Goal: Task Accomplishment & Management: Manage account settings

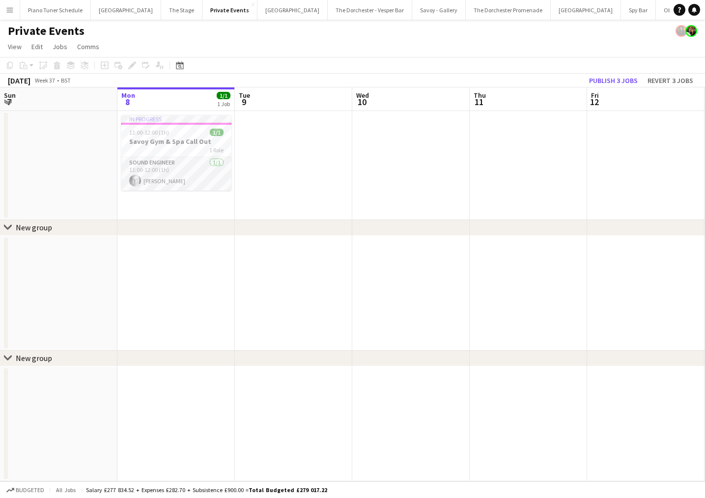
scroll to position [0, 373]
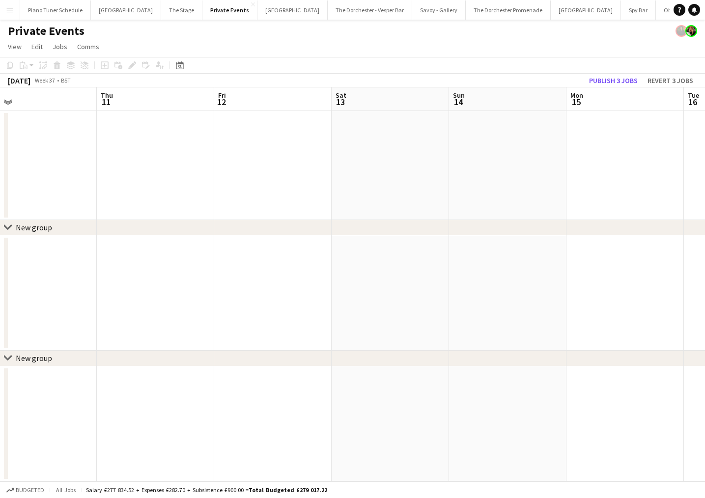
click at [8, 8] on app-icon "Menu" at bounding box center [10, 10] width 8 height 8
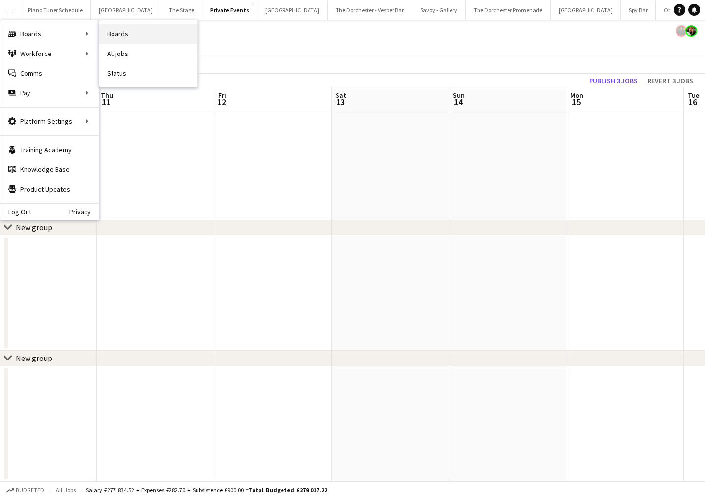
click at [116, 33] on link "Boards" at bounding box center [148, 34] width 98 height 20
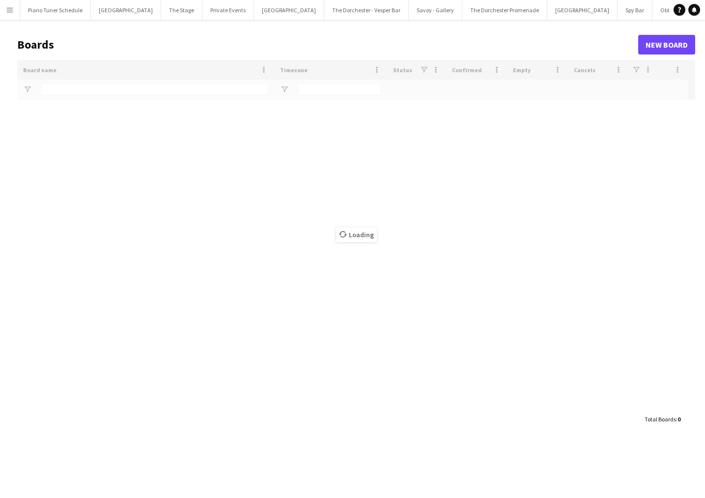
type input "*****"
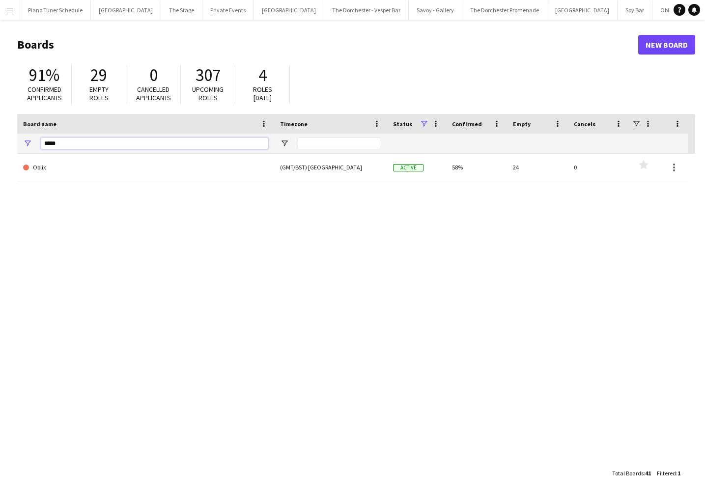
drag, startPoint x: 65, startPoint y: 145, endPoint x: 36, endPoint y: 145, distance: 29.5
click at [36, 145] on div "*****" at bounding box center [145, 144] width 257 height 20
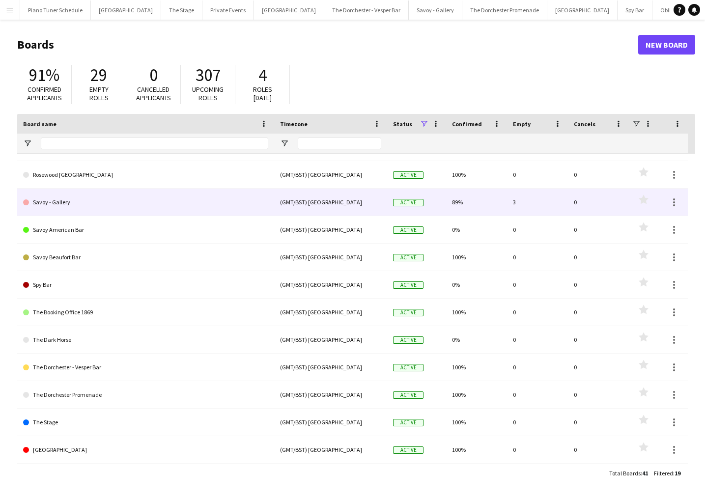
click at [84, 208] on link "Savoy - Gallery" at bounding box center [145, 203] width 245 height 28
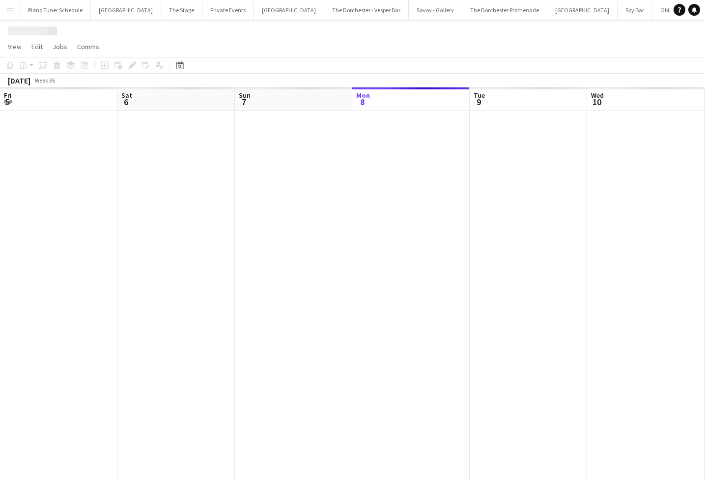
scroll to position [0, 235]
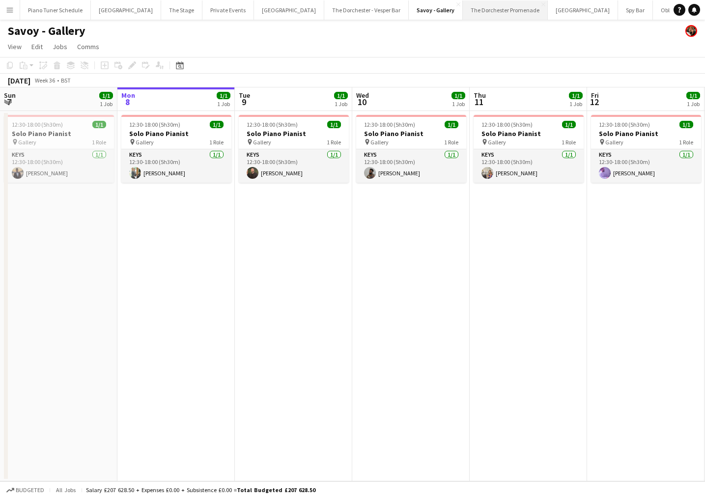
click at [463, 9] on button "The Dorchester Promenade Close" at bounding box center [505, 9] width 85 height 19
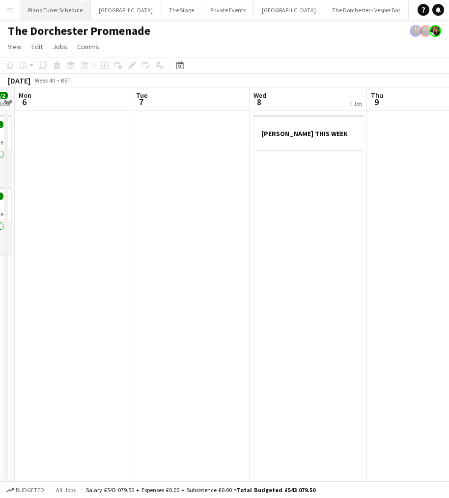
click at [30, 6] on button "Piano Tuner Schedule Close" at bounding box center [55, 9] width 71 height 19
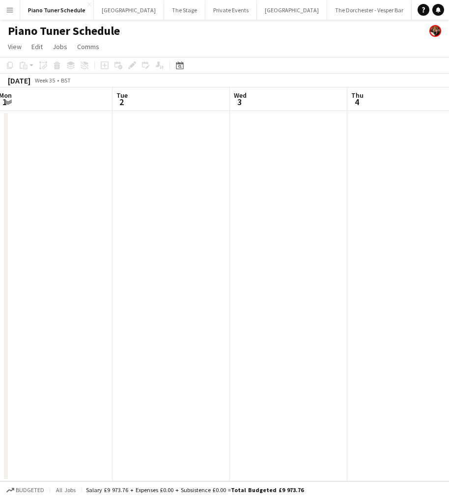
scroll to position [0, 351]
click at [87, 3] on app-icon "Close" at bounding box center [89, 4] width 4 height 4
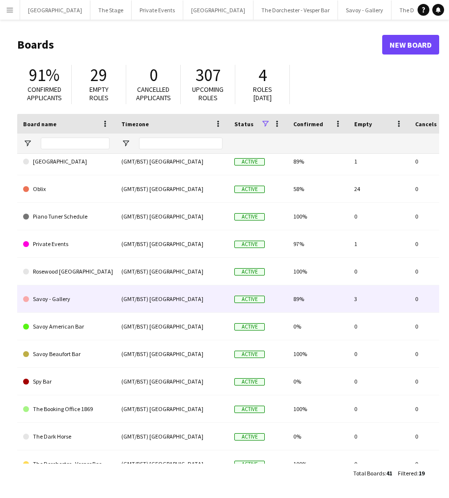
scroll to position [135, 0]
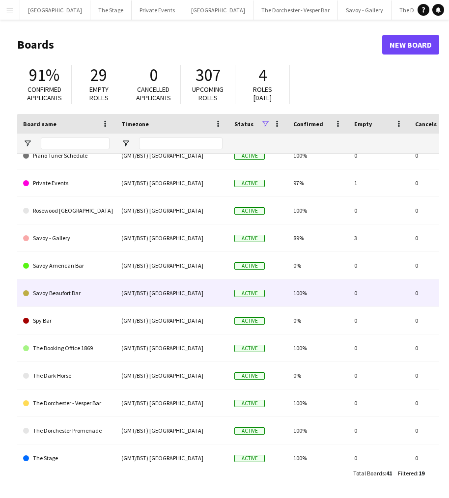
click at [90, 300] on link "Savoy Beaufort Bar" at bounding box center [66, 294] width 86 height 28
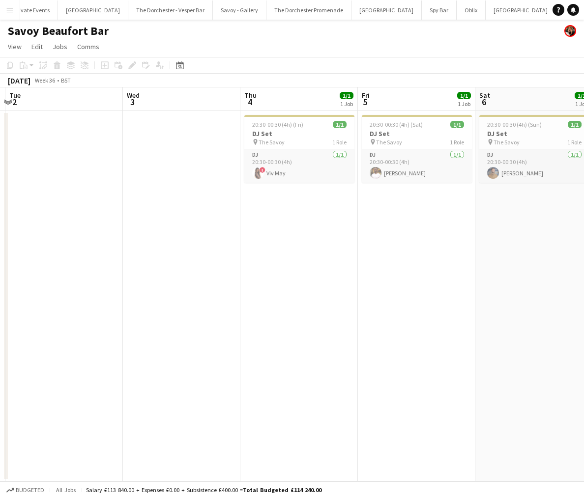
scroll to position [0, 233]
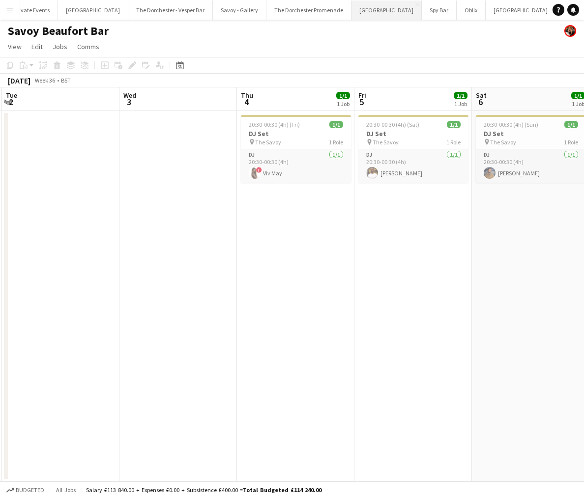
click at [351, 11] on button "[GEOGRAPHIC_DATA]" at bounding box center [386, 9] width 70 height 19
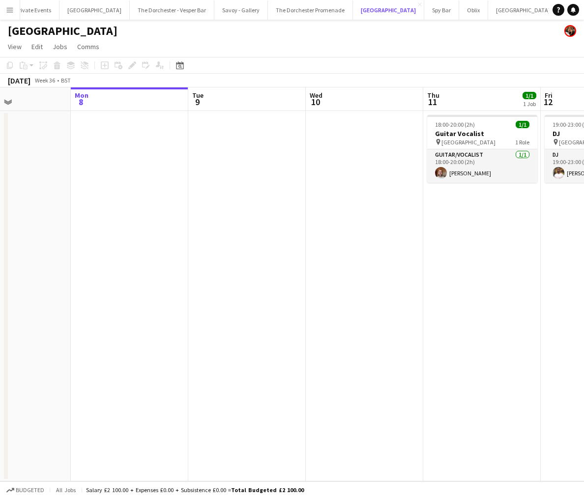
scroll to position [0, 280]
click at [464, 131] on h3 "Guitar Vocalist" at bounding box center [483, 133] width 110 height 9
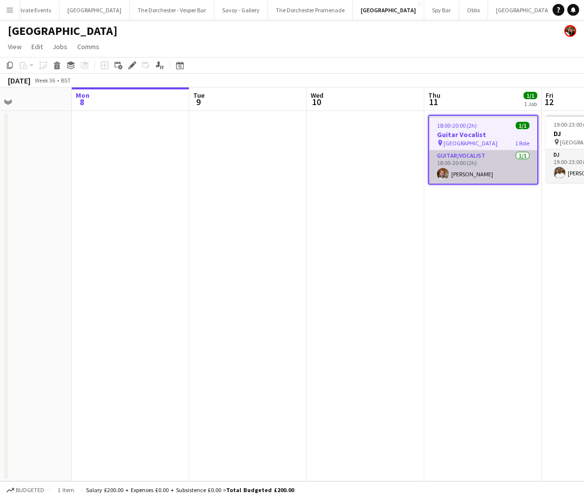
click at [463, 165] on app-card-role "Guitar/Vocalist [DATE] 18:00-20:00 (2h) [PERSON_NAME]" at bounding box center [483, 166] width 108 height 33
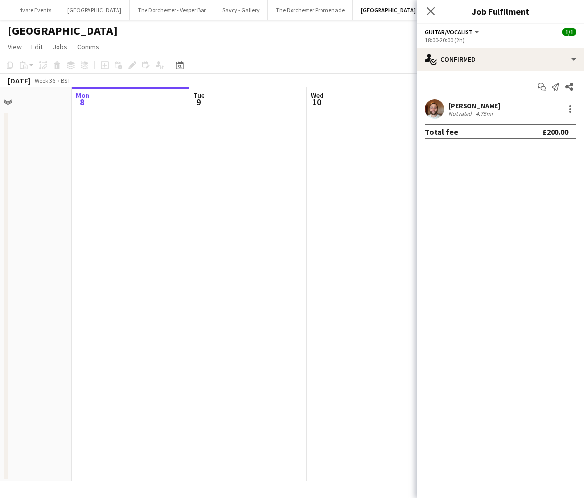
scroll to position [0, 373]
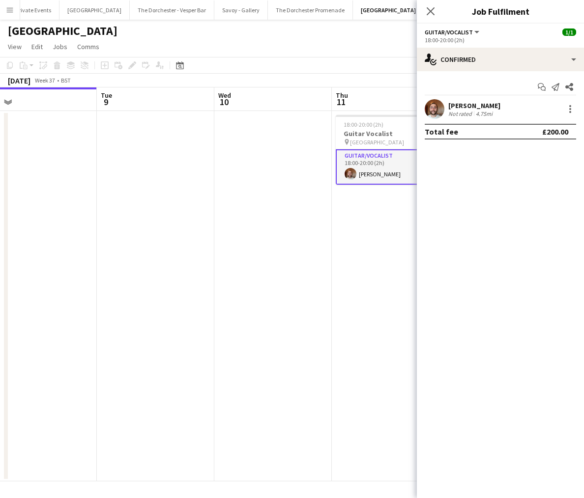
click at [357, 169] on app-card-role "Guitar/Vocalist [DATE] 18:00-20:00 (2h) [PERSON_NAME]" at bounding box center [391, 166] width 110 height 35
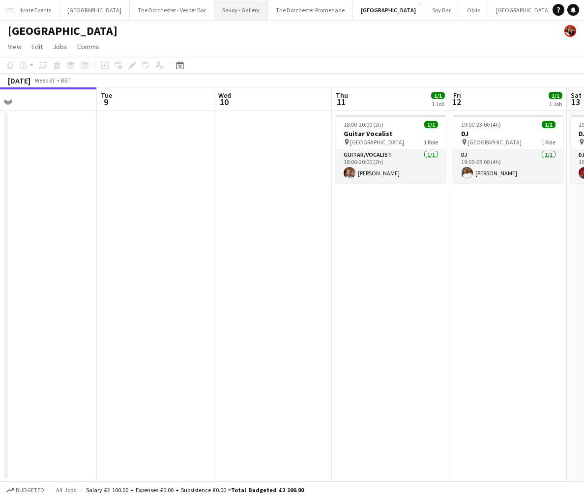
click at [214, 8] on button "Savoy - Gallery Close" at bounding box center [241, 9] width 54 height 19
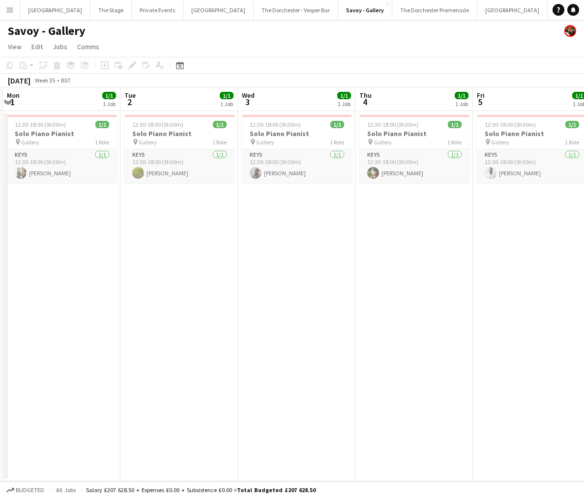
click at [7, 10] on app-icon "Menu" at bounding box center [10, 10] width 8 height 8
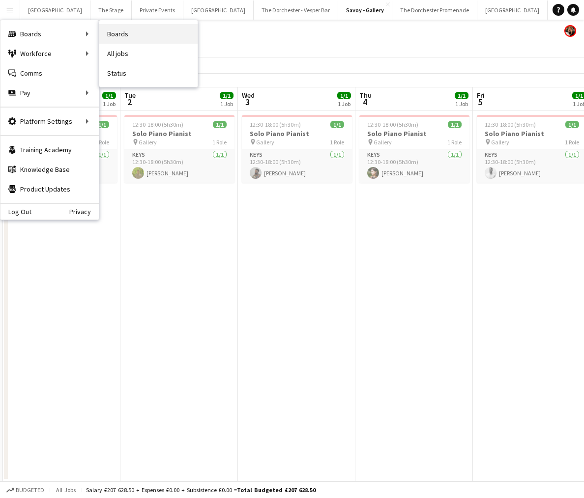
click at [114, 29] on link "Boards" at bounding box center [148, 34] width 98 height 20
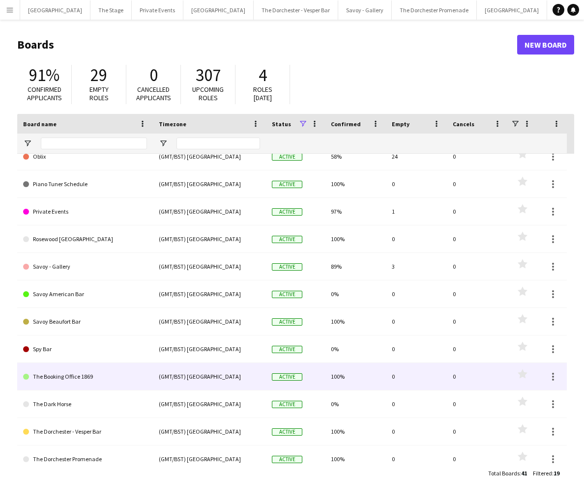
scroll to position [93, 0]
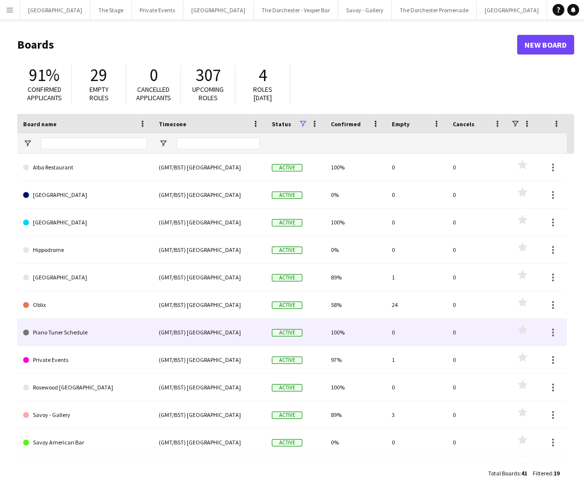
click at [116, 339] on link "Piano Tuner Schedule" at bounding box center [85, 333] width 124 height 28
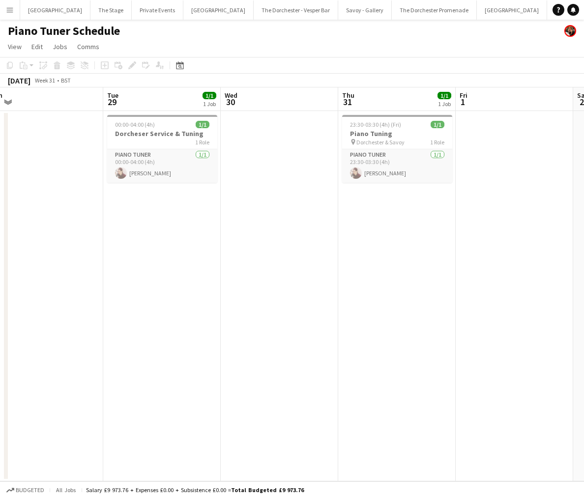
click at [9, 12] on app-icon "Menu" at bounding box center [10, 10] width 8 height 8
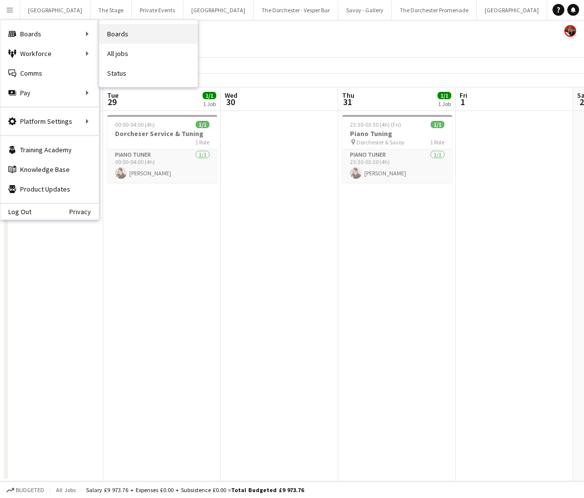
click at [138, 33] on link "Boards" at bounding box center [148, 34] width 98 height 20
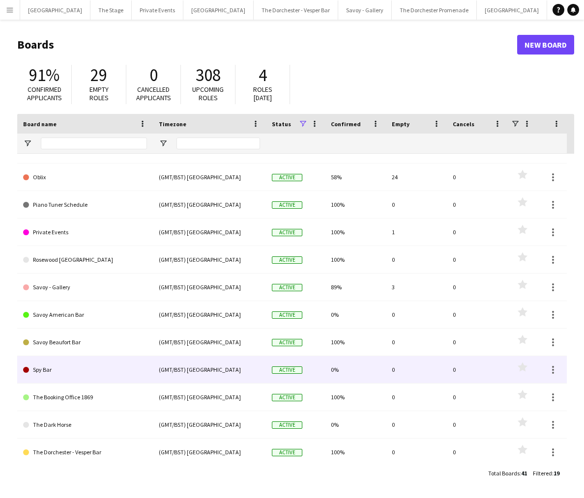
scroll to position [213, 0]
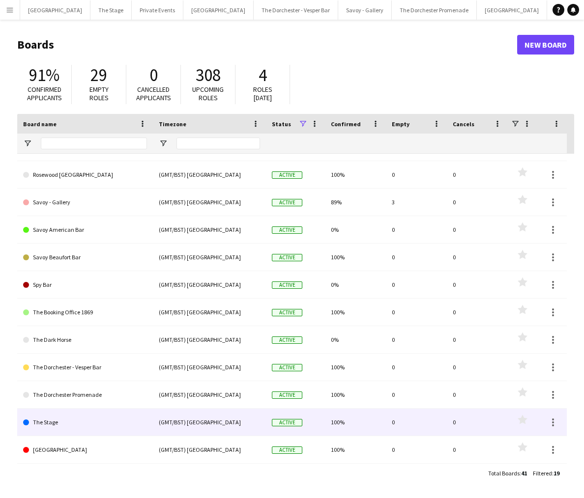
click at [82, 417] on link "The Stage" at bounding box center [85, 423] width 124 height 28
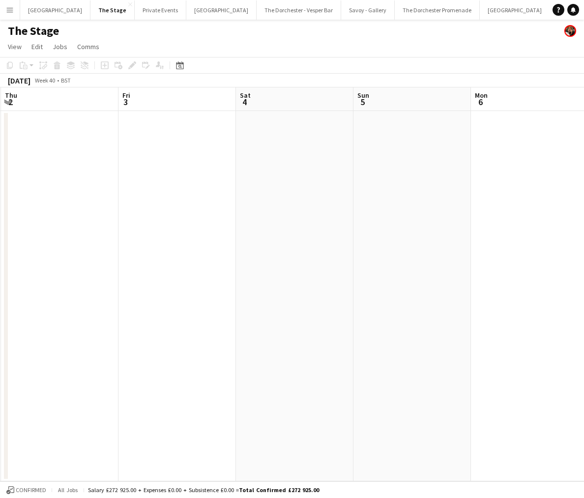
scroll to position [0, 352]
click at [280, 8] on button "The Dorchester - Vesper Bar Close" at bounding box center [298, 9] width 84 height 19
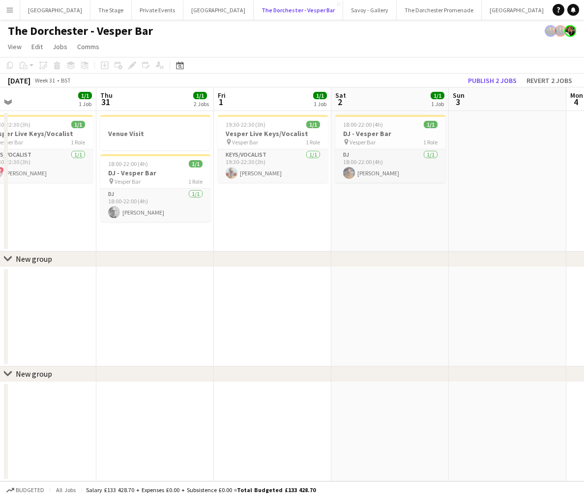
scroll to position [0, 376]
click at [253, 0] on button "The Dorchester - Vesper Bar Close" at bounding box center [297, 9] width 89 height 19
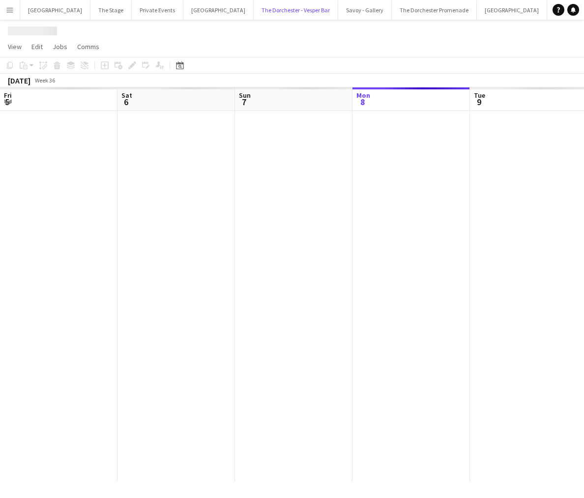
scroll to position [0, 235]
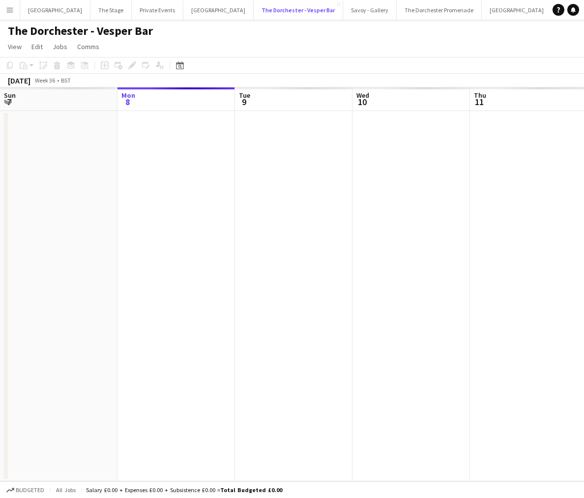
click at [253, 0] on button "The Dorchester - Vesper Bar Close" at bounding box center [297, 9] width 89 height 19
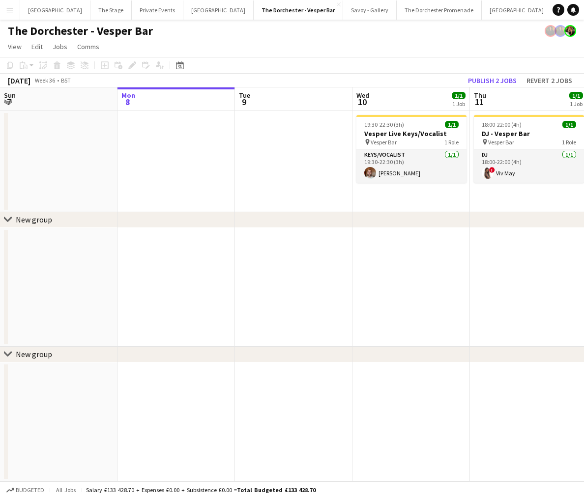
click at [173, 265] on app-date-cell at bounding box center [175, 287] width 117 height 119
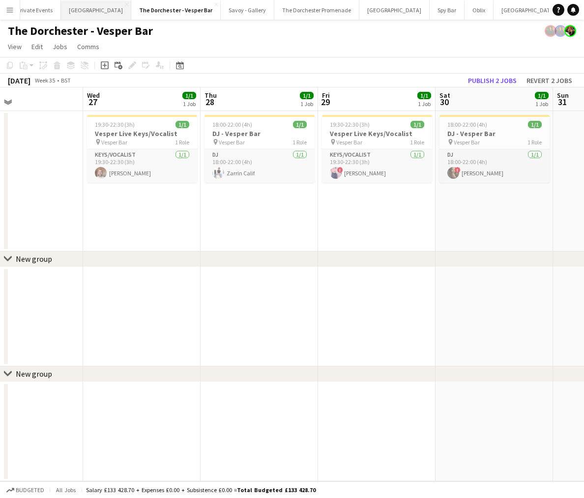
scroll to position [0, 196]
click at [554, 8] on button "Piano Tuner Schedule Close" at bounding box center [589, 9] width 71 height 19
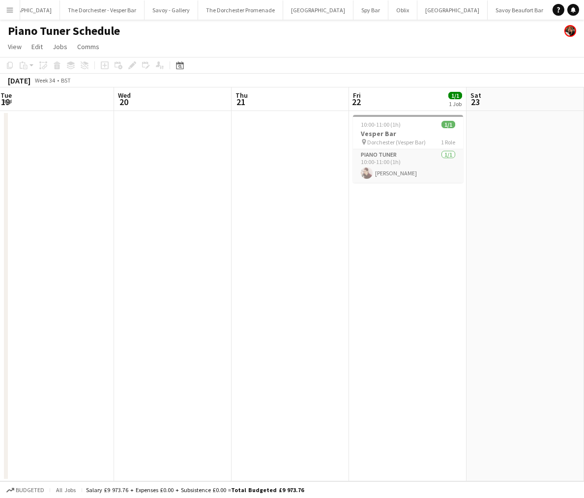
scroll to position [0, 357]
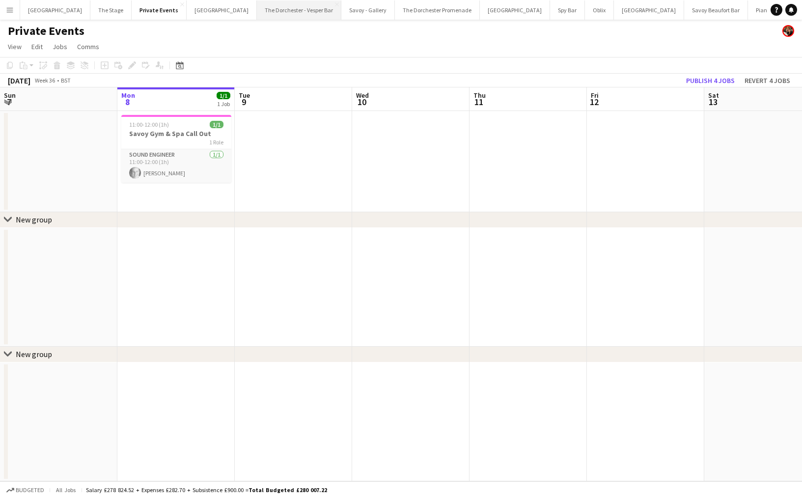
click at [261, 5] on button "The Dorchester - Vesper Bar Close" at bounding box center [299, 9] width 84 height 19
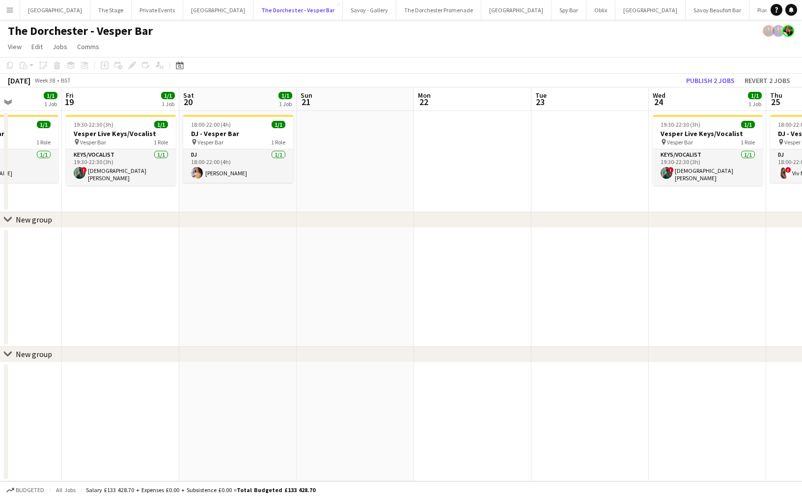
scroll to position [0, 289]
click at [231, 111] on app-board-header-date "Sat 20 1/1 1 Job" at bounding box center [239, 99] width 117 height 24
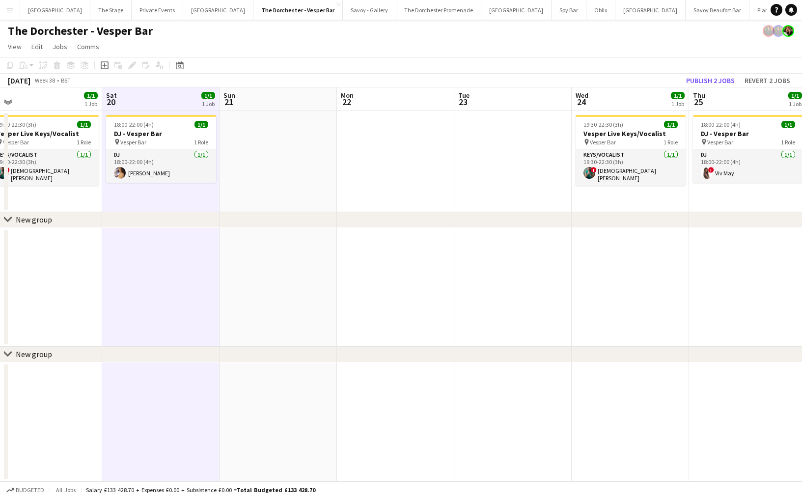
scroll to position [0, 241]
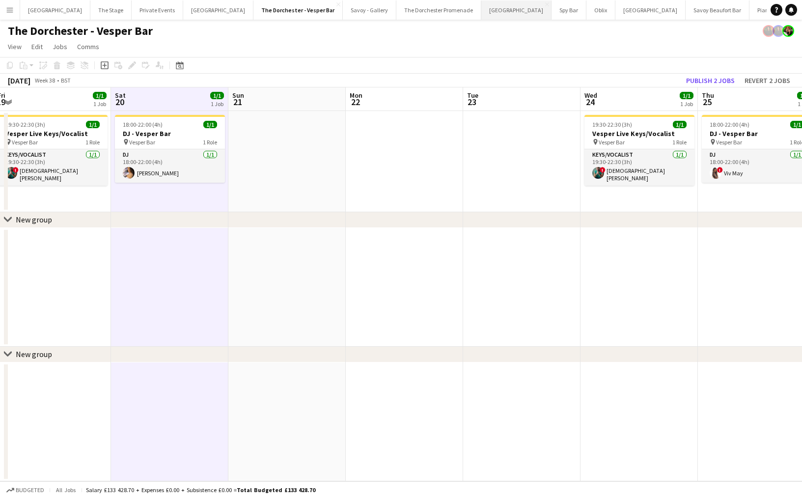
click at [481, 14] on button "[GEOGRAPHIC_DATA]" at bounding box center [516, 9] width 70 height 19
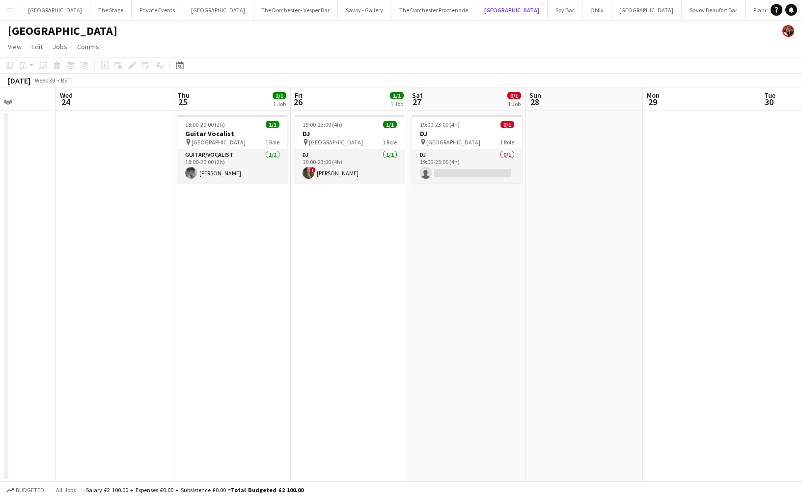
scroll to position [0, 298]
click at [7, 15] on button "Menu" at bounding box center [10, 10] width 20 height 20
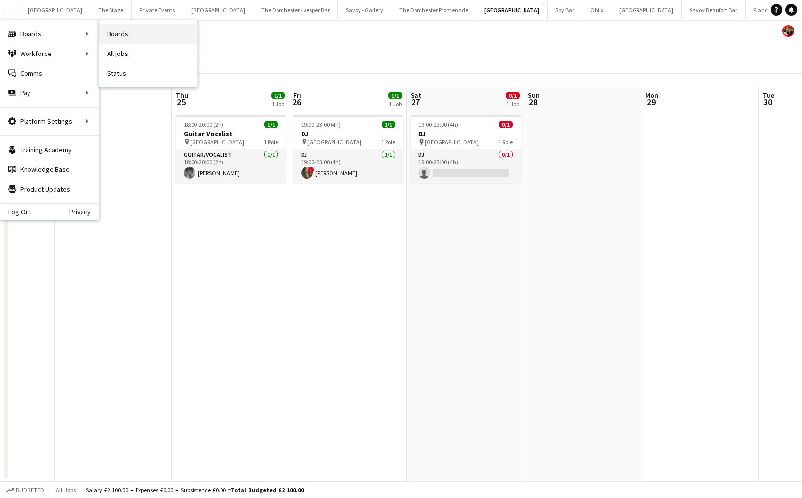
click at [135, 28] on link "Boards" at bounding box center [148, 34] width 98 height 20
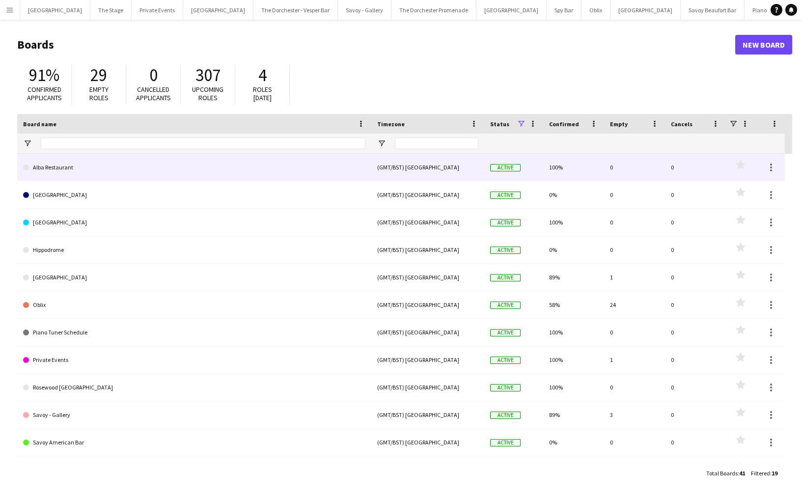
click at [75, 169] on link "Alba Restaurant" at bounding box center [194, 168] width 342 height 28
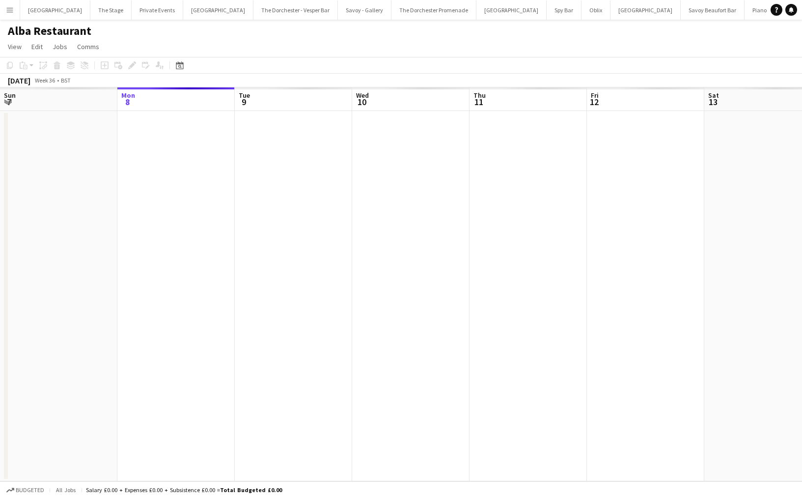
scroll to position [0, 31]
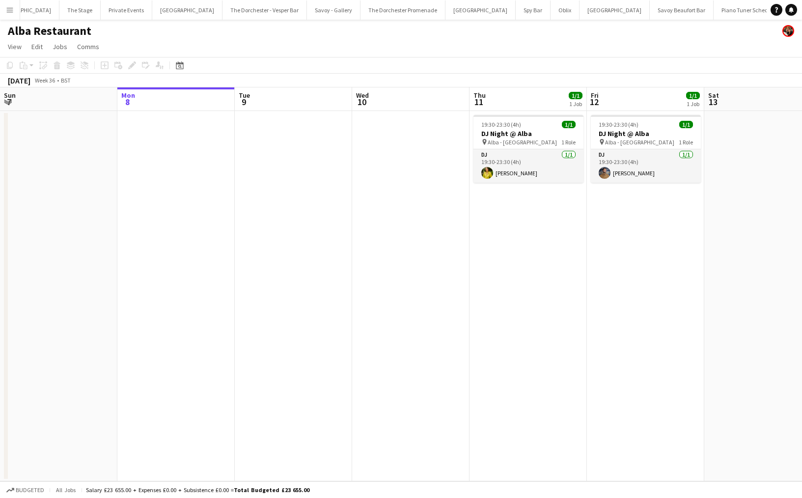
click at [583, 3] on button "Alba Restaurant Close" at bounding box center [814, 9] width 59 height 19
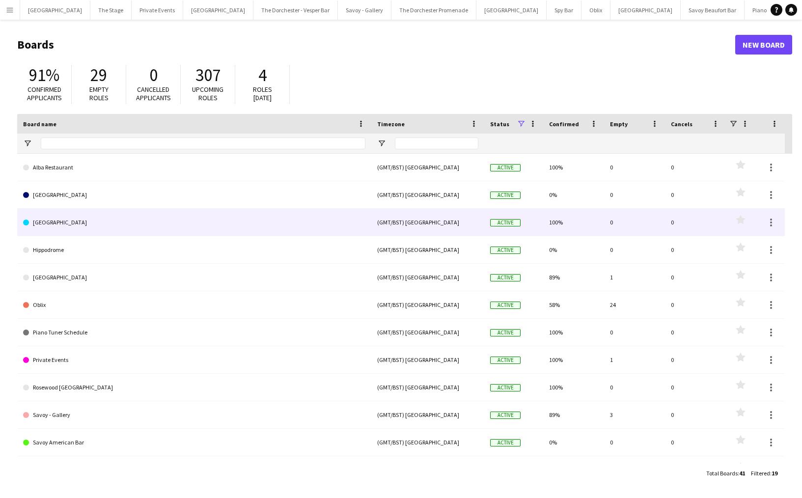
click at [65, 220] on link "[GEOGRAPHIC_DATA]" at bounding box center [194, 223] width 342 height 28
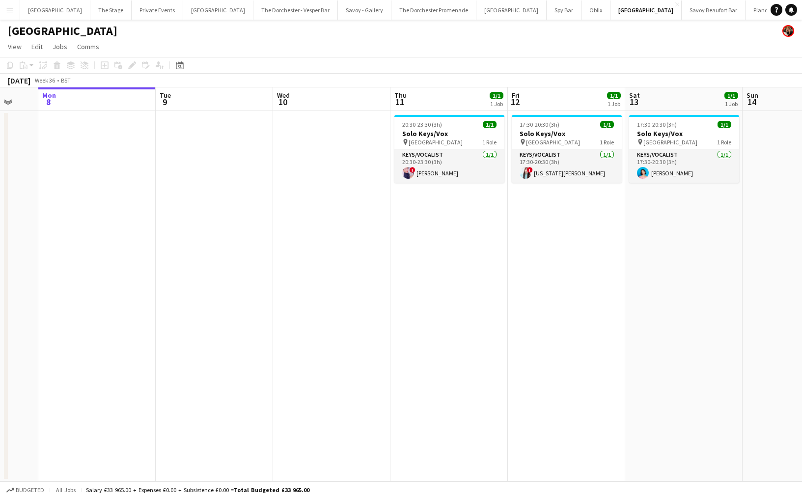
scroll to position [0, 320]
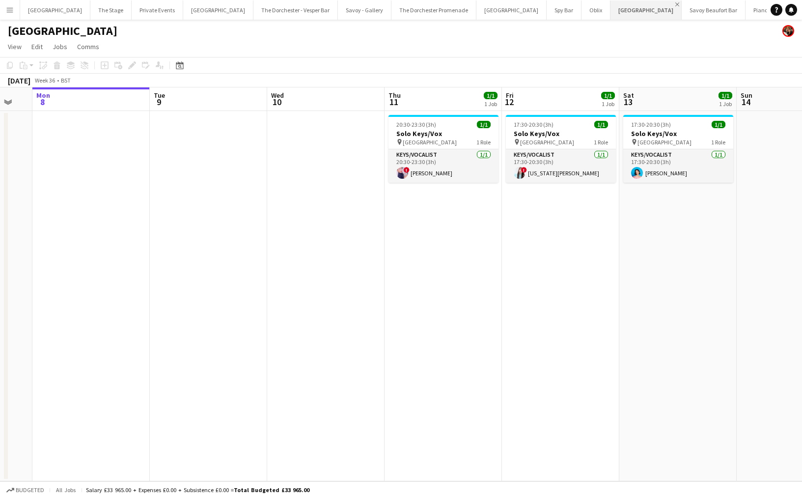
click at [583, 3] on app-icon "Close" at bounding box center [677, 4] width 4 height 4
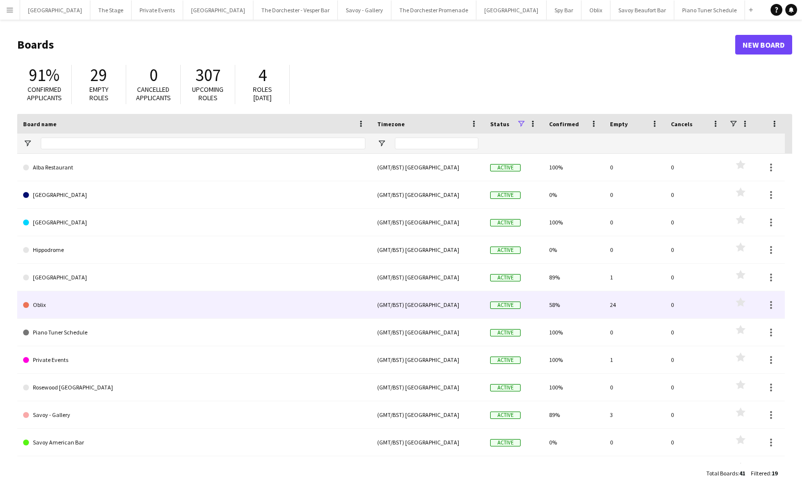
click at [96, 304] on link "Oblix" at bounding box center [194, 305] width 342 height 28
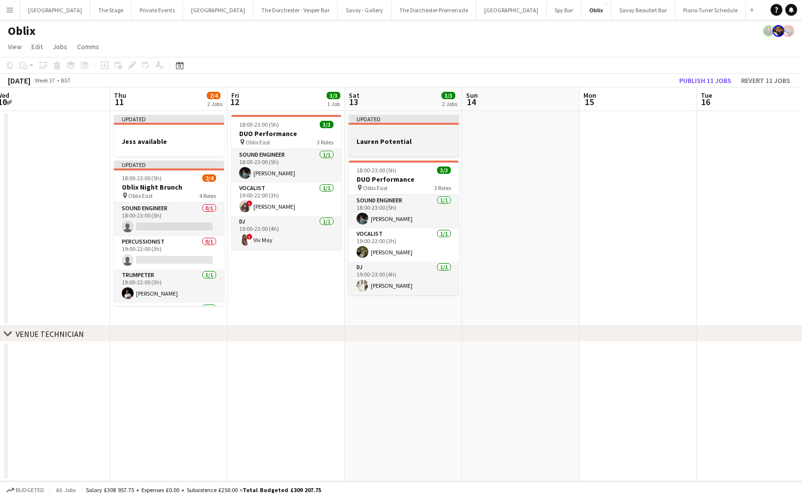
scroll to position [0, 240]
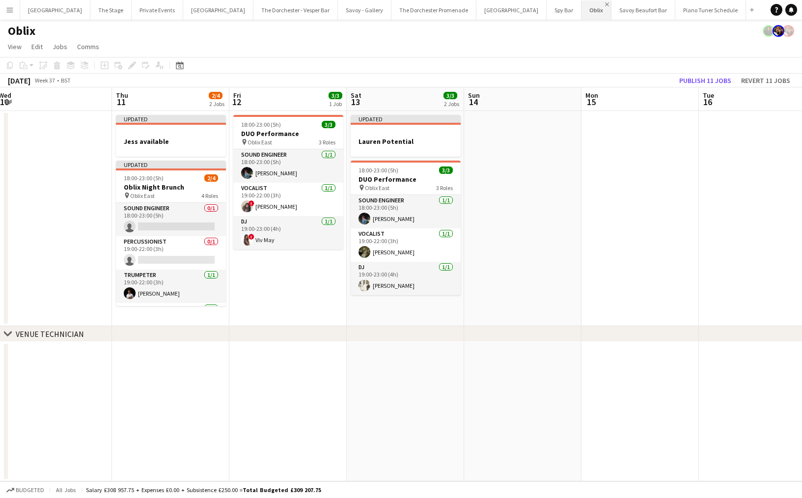
click at [583, 3] on app-icon "Close" at bounding box center [607, 4] width 4 height 4
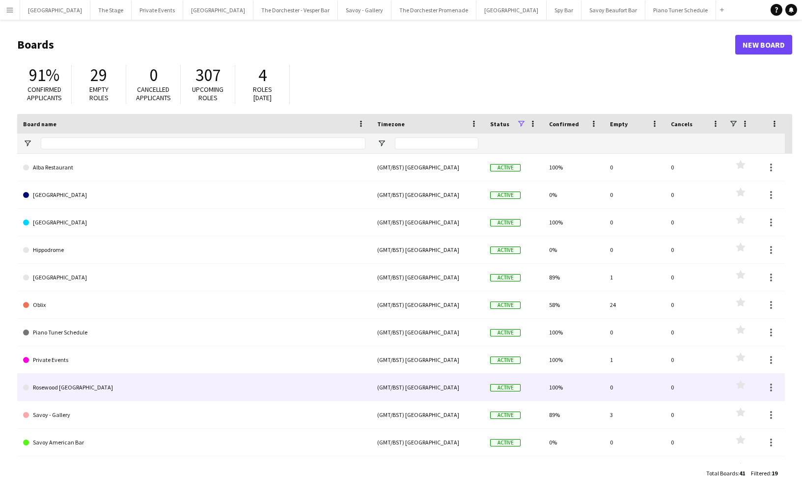
click at [153, 390] on link "Rosewood [GEOGRAPHIC_DATA]" at bounding box center [194, 388] width 342 height 28
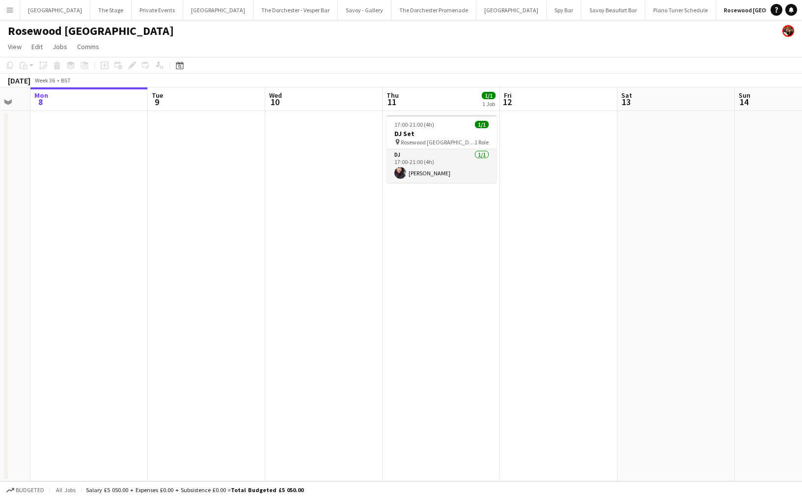
scroll to position [0, 332]
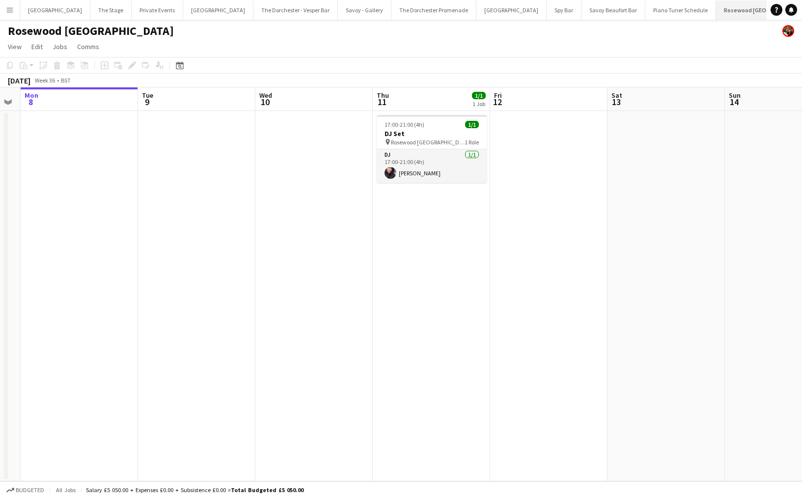
click at [583, 2] on app-icon "Close" at bounding box center [812, 4] width 4 height 4
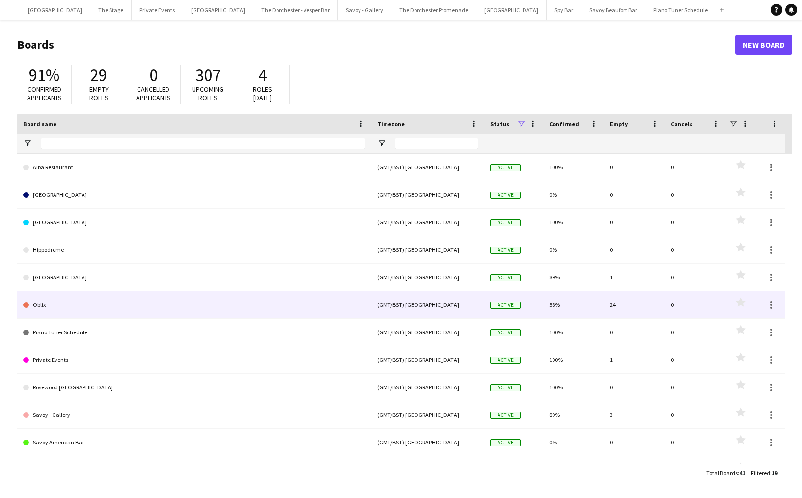
scroll to position [84, 0]
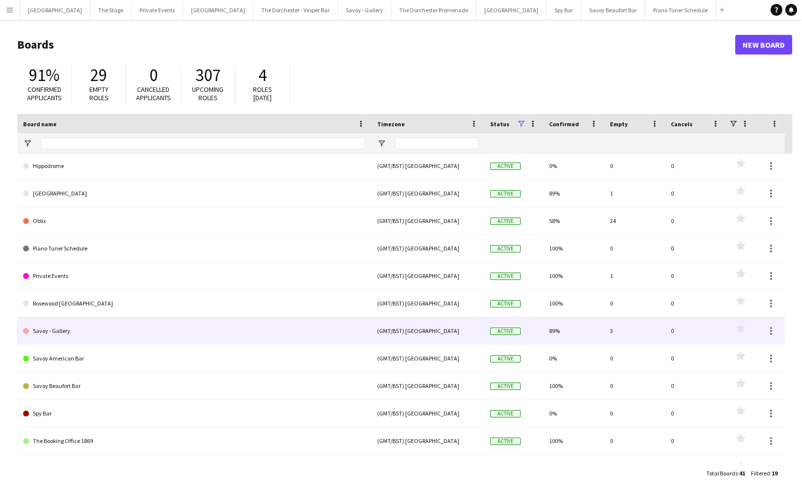
click at [259, 328] on link "Savoy - Gallery" at bounding box center [194, 331] width 342 height 28
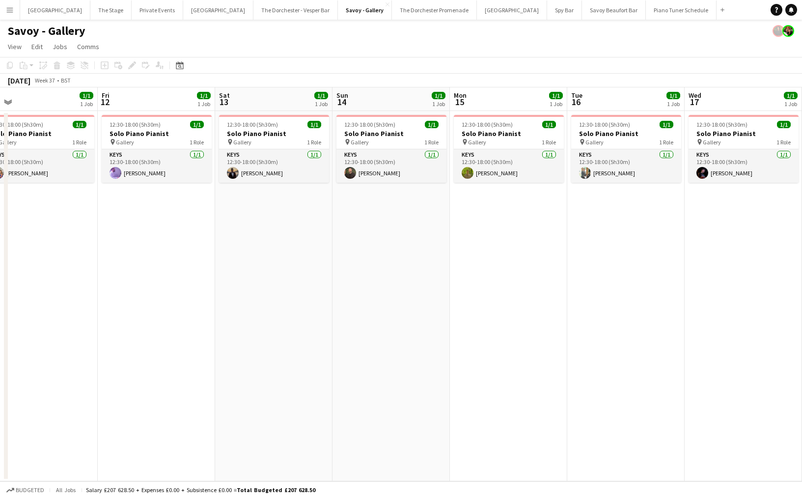
scroll to position [0, 373]
click at [386, 4] on app-icon "Close" at bounding box center [388, 4] width 4 height 4
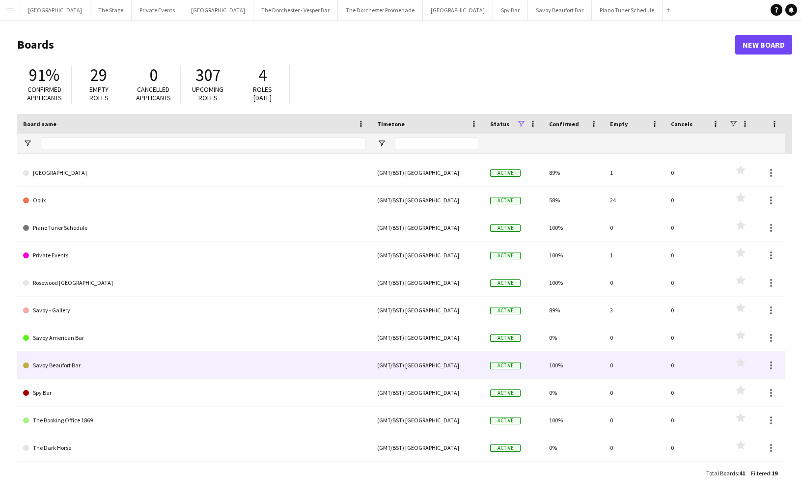
click at [255, 363] on link "Savoy Beaufort Bar" at bounding box center [194, 366] width 342 height 28
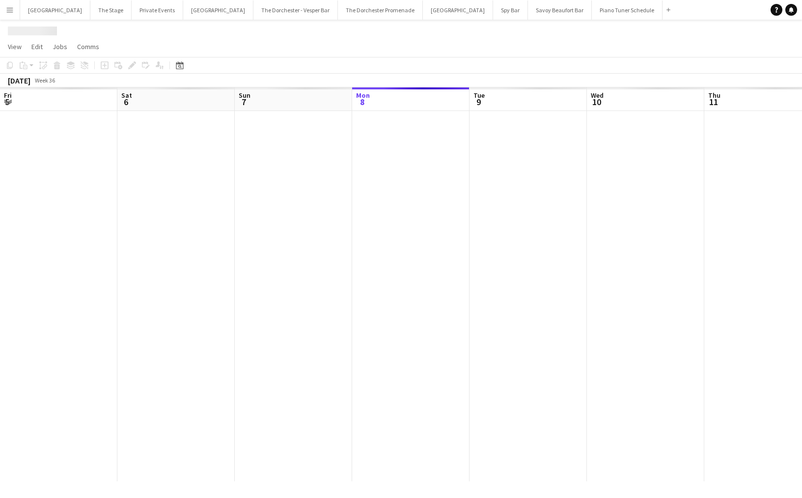
scroll to position [0, 235]
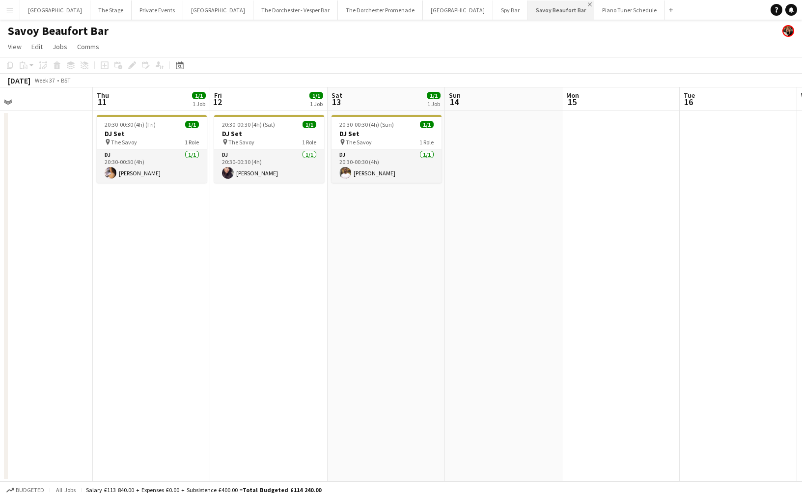
click at [583, 4] on app-icon "Close" at bounding box center [590, 4] width 4 height 4
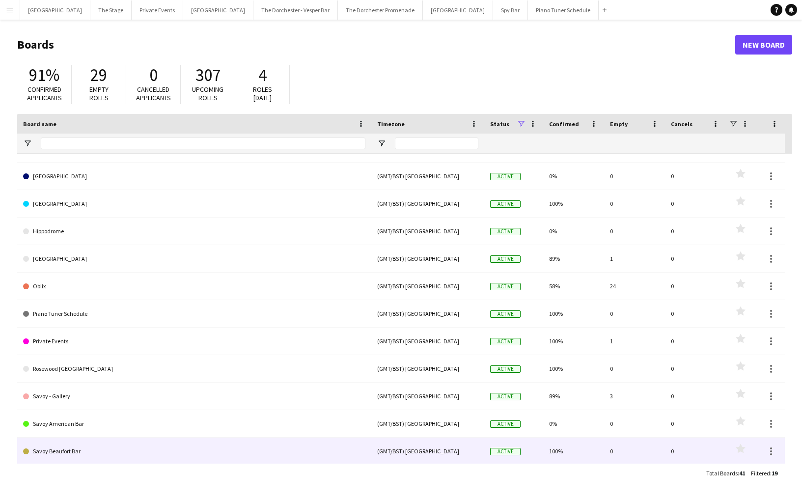
scroll to position [33, 0]
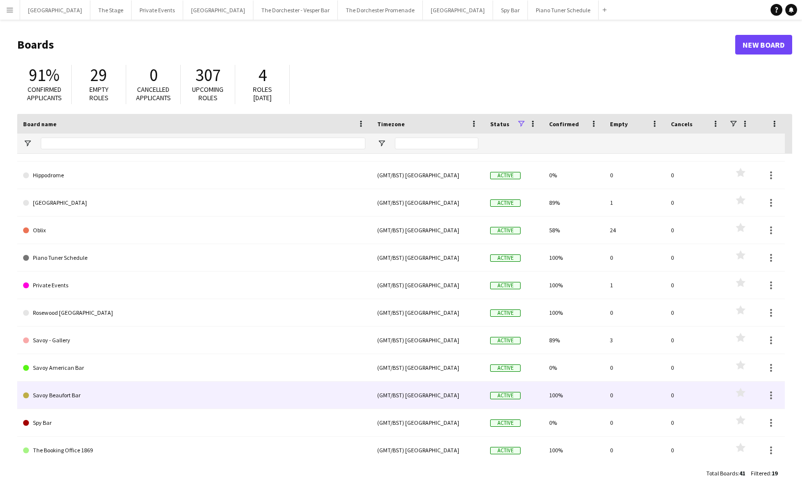
click at [138, 387] on link "Savoy Beaufort Bar" at bounding box center [194, 396] width 342 height 28
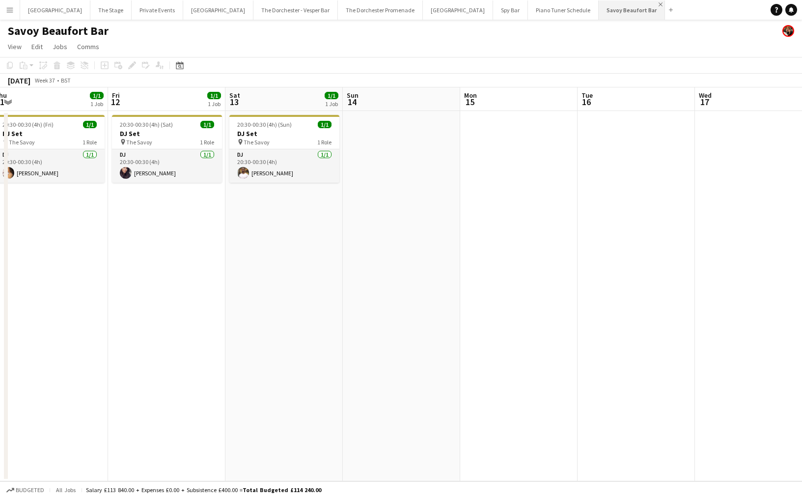
click at [583, 2] on app-icon "Close" at bounding box center [661, 4] width 4 height 4
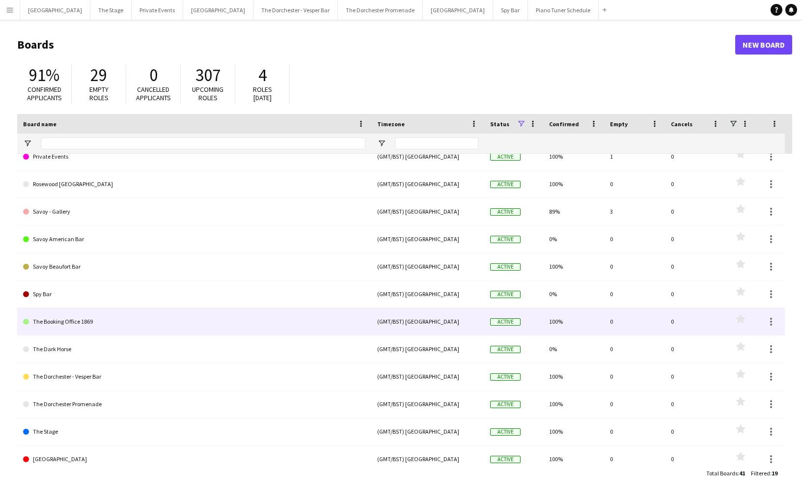
click at [121, 325] on link "The Booking Office 1869" at bounding box center [194, 322] width 342 height 28
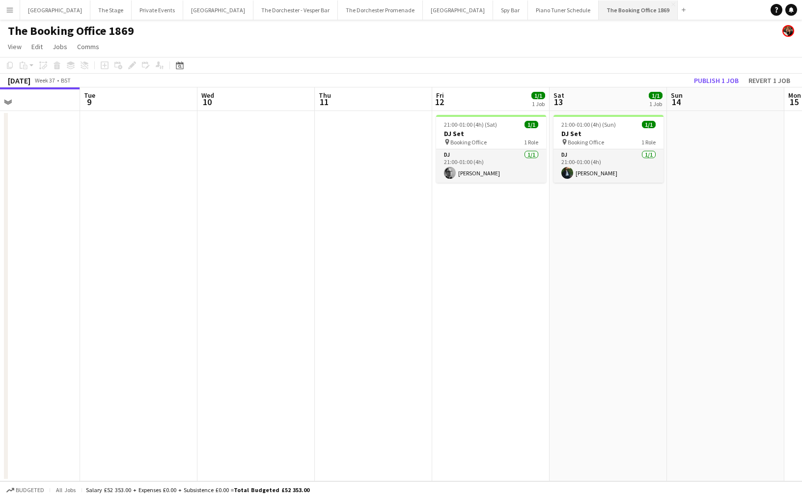
click at [583, 3] on button "The Booking Office 1869 Close" at bounding box center [638, 9] width 79 height 19
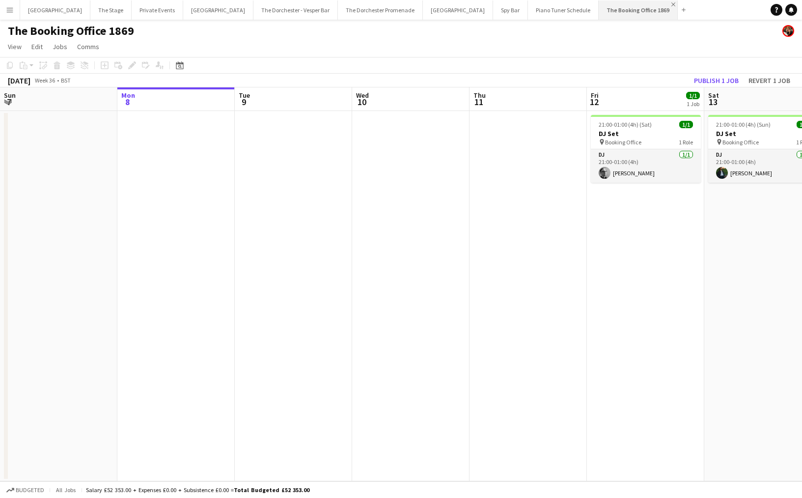
click at [583, 3] on app-icon "Close" at bounding box center [674, 4] width 4 height 4
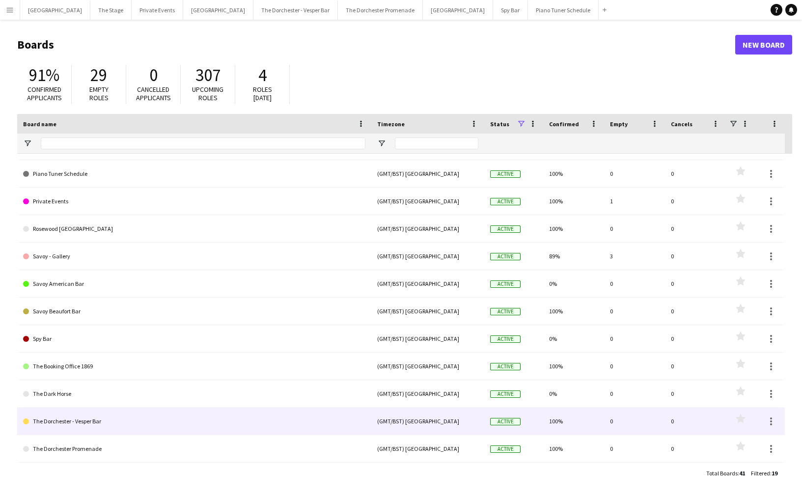
click at [136, 419] on link "The Dorchester - Vesper Bar" at bounding box center [194, 422] width 342 height 28
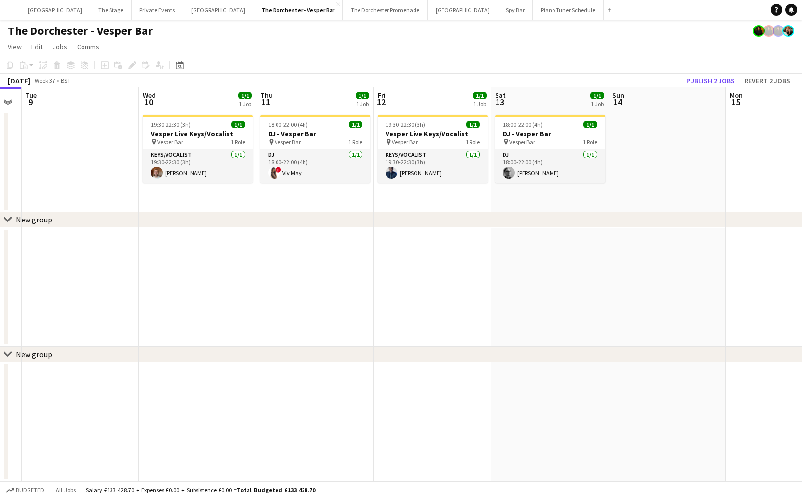
click at [401, 108] on app-board-header-date "Fri 12 1/1 1 Job" at bounding box center [432, 99] width 117 height 24
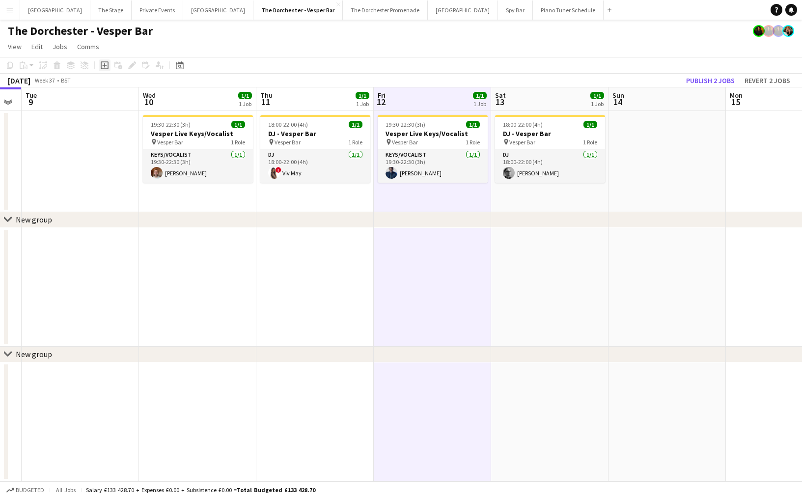
click at [107, 67] on icon "Add job" at bounding box center [105, 65] width 8 height 8
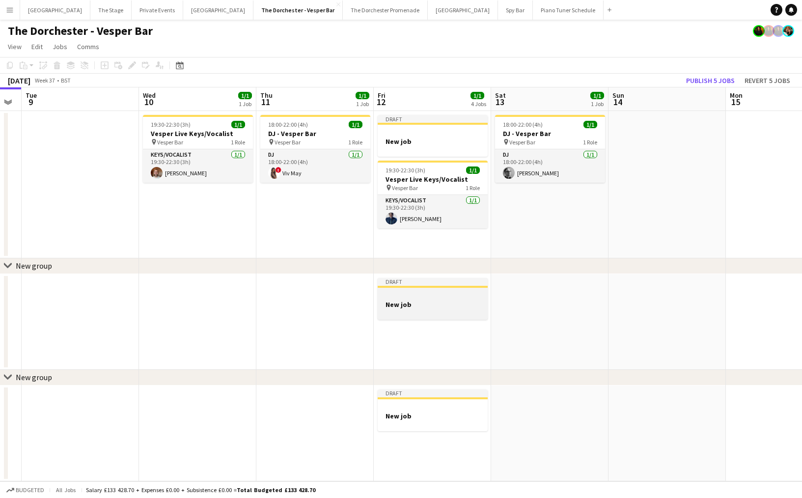
drag, startPoint x: 407, startPoint y: 289, endPoint x: 397, endPoint y: 281, distance: 12.6
click at [407, 289] on app-job-card "Draft New job" at bounding box center [433, 299] width 110 height 42
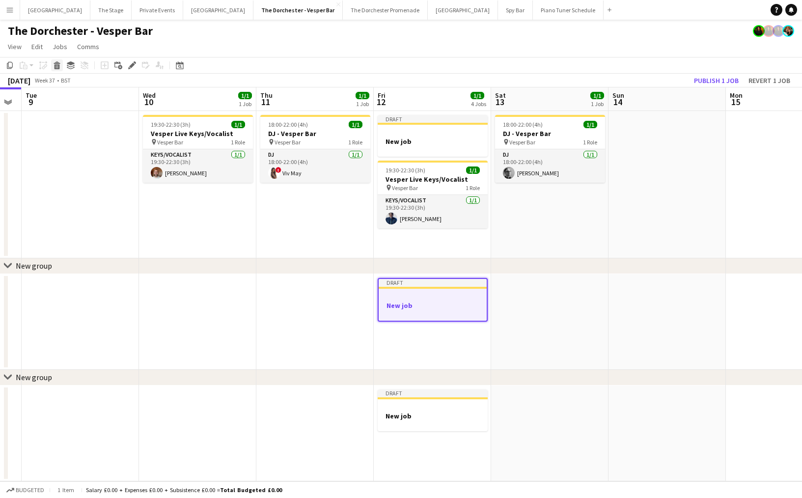
click at [58, 70] on div "Delete" at bounding box center [57, 65] width 12 height 12
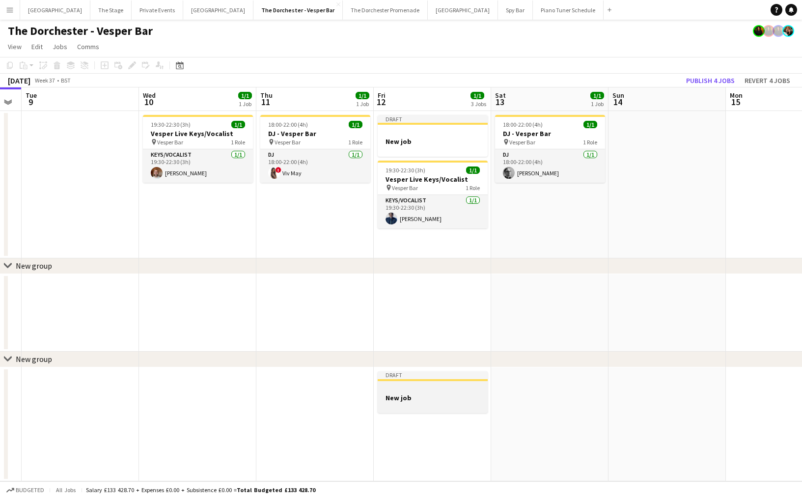
click at [401, 371] on div "Draft New job" at bounding box center [433, 392] width 110 height 42
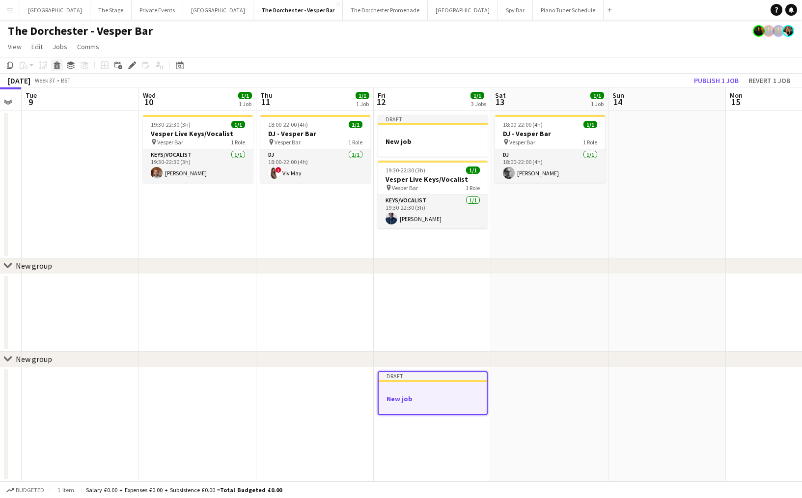
click at [56, 67] on icon at bounding box center [57, 66] width 5 height 5
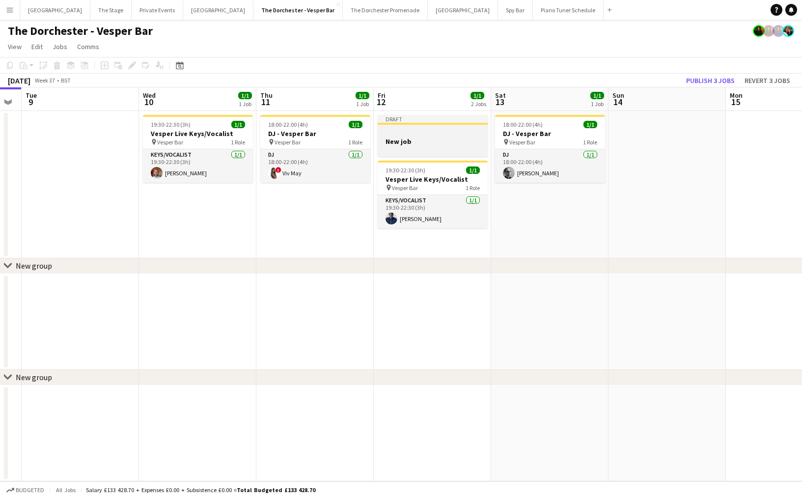
click at [422, 135] on div at bounding box center [433, 132] width 110 height 7
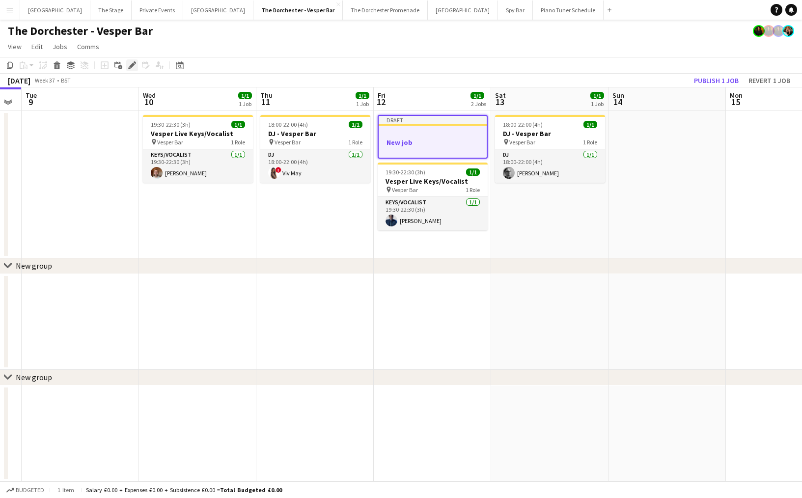
click at [126, 63] on div "Edit" at bounding box center [132, 65] width 12 height 12
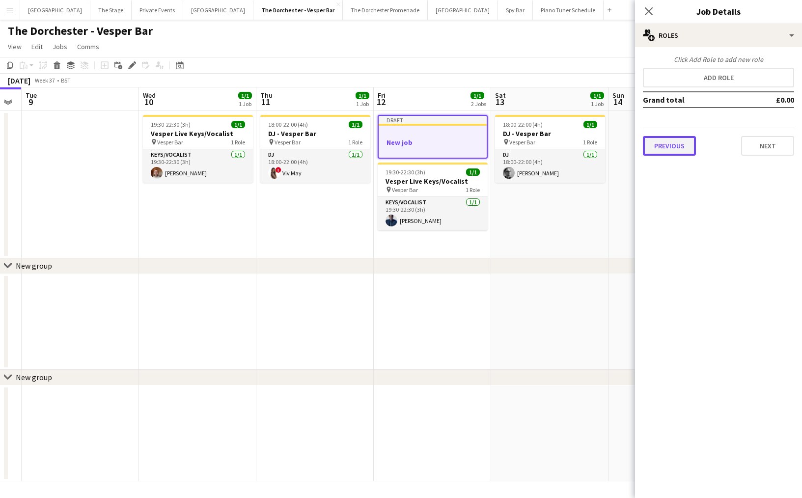
click at [583, 152] on button "Previous" at bounding box center [669, 146] width 53 height 20
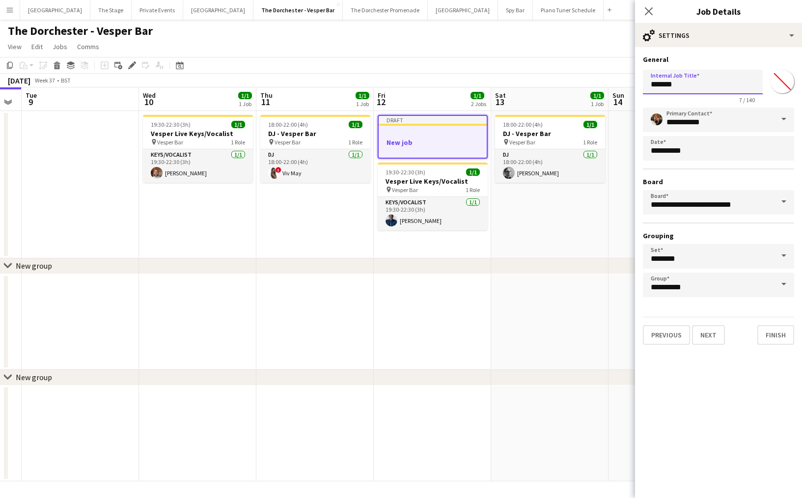
drag, startPoint x: 683, startPoint y: 87, endPoint x: 624, endPoint y: 84, distance: 59.0
click at [583, 84] on body "Menu Boards Boards Boards All jobs Status Workforce Workforce My Workforce Recr…" at bounding box center [401, 249] width 802 height 498
type input "*********"
drag, startPoint x: 645, startPoint y: 10, endPoint x: 700, endPoint y: 26, distance: 56.6
click at [583, 11] on icon "Close pop-in" at bounding box center [649, 11] width 8 height 8
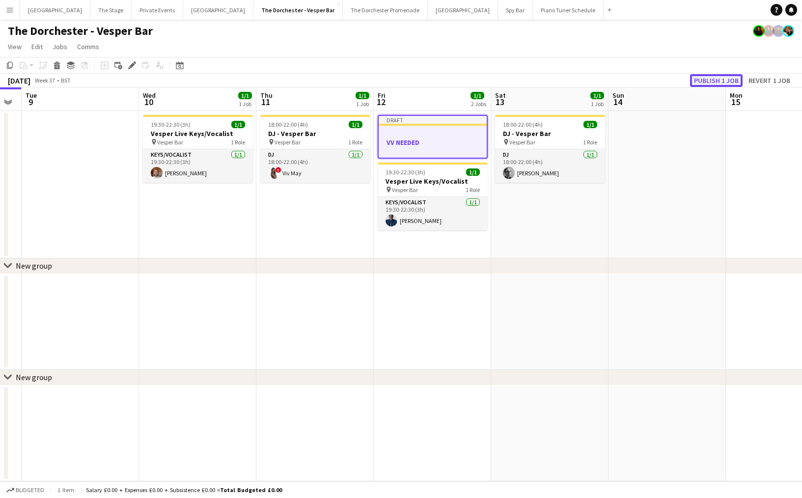
click at [583, 79] on button "Publish 1 job" at bounding box center [716, 80] width 53 height 13
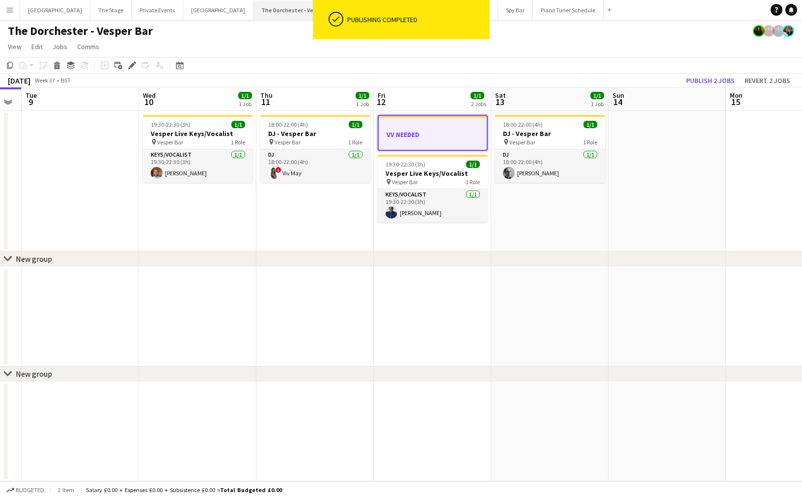
click at [336, 4] on app-icon "Close" at bounding box center [338, 4] width 4 height 4
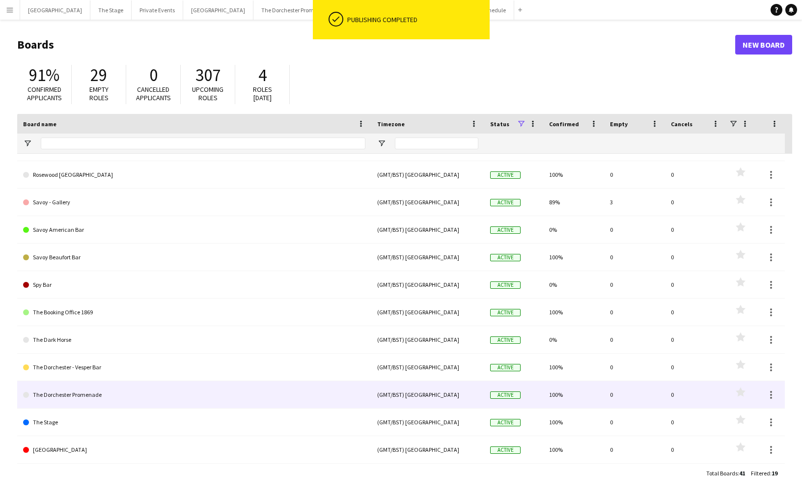
click at [177, 398] on link "The Dorchester Promenade" at bounding box center [194, 395] width 342 height 28
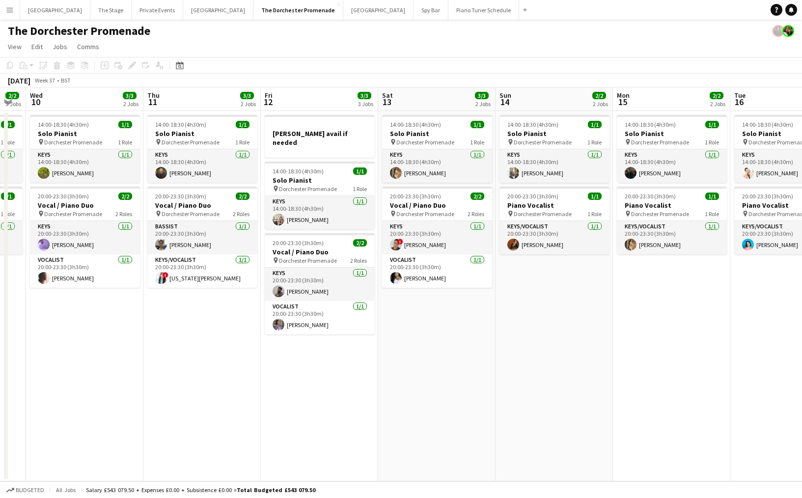
click at [10, 8] on app-icon "Menu" at bounding box center [10, 10] width 8 height 8
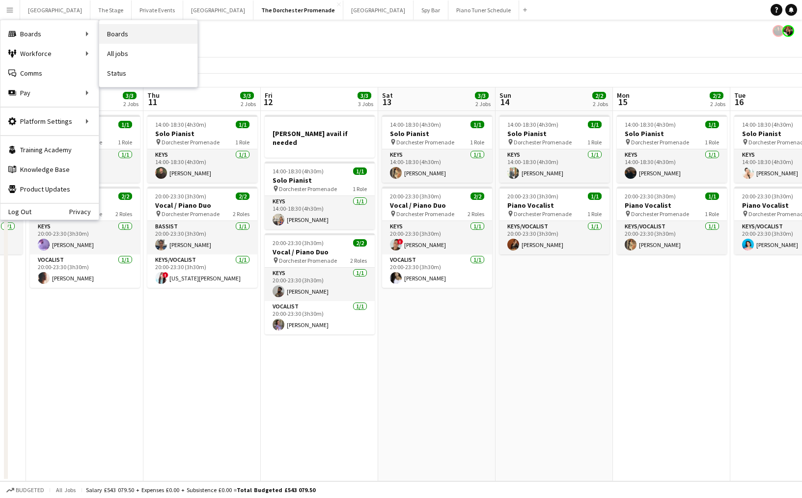
click at [137, 36] on link "Boards" at bounding box center [148, 34] width 98 height 20
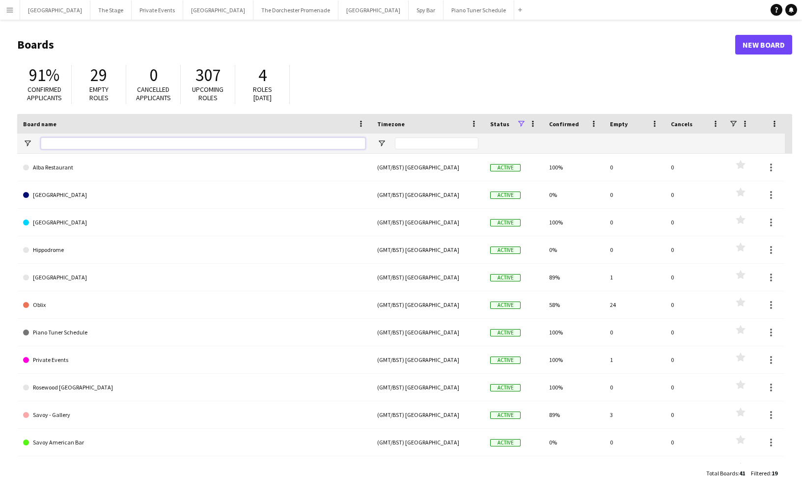
click at [78, 141] on input "Board name Filter Input" at bounding box center [203, 144] width 325 height 12
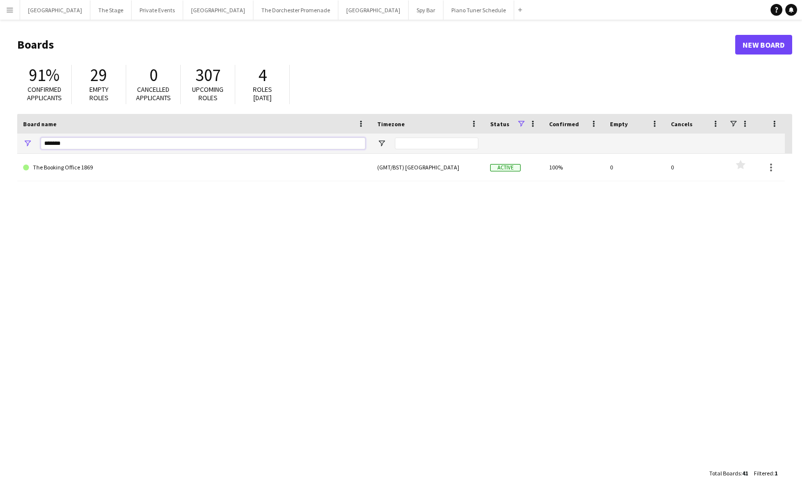
type input "*******"
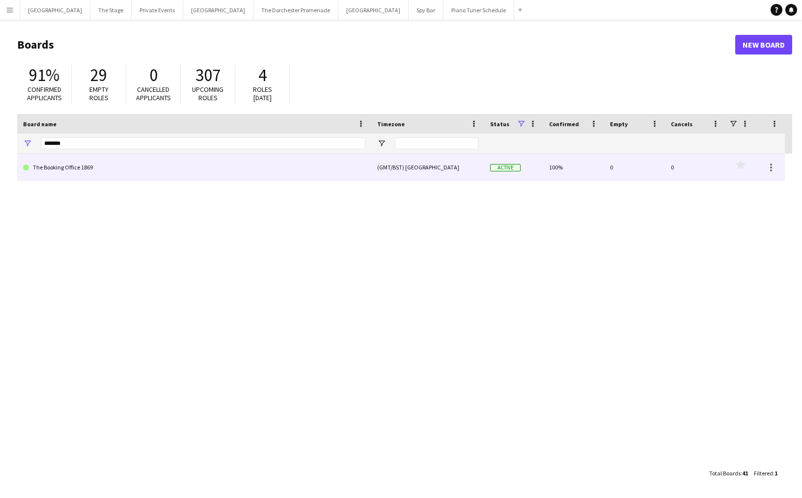
click at [134, 167] on link "The Booking Office 1869" at bounding box center [194, 168] width 342 height 28
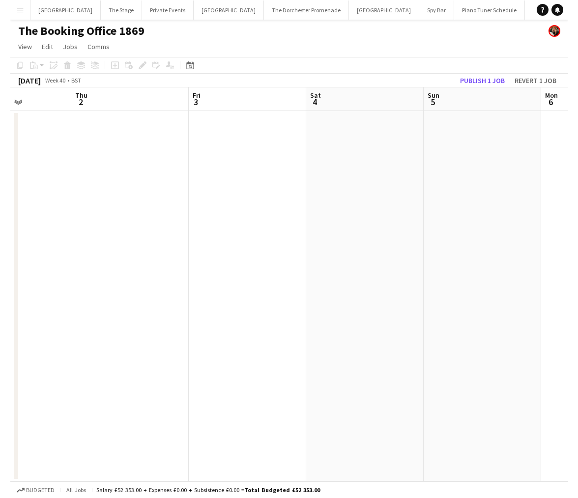
scroll to position [0, 410]
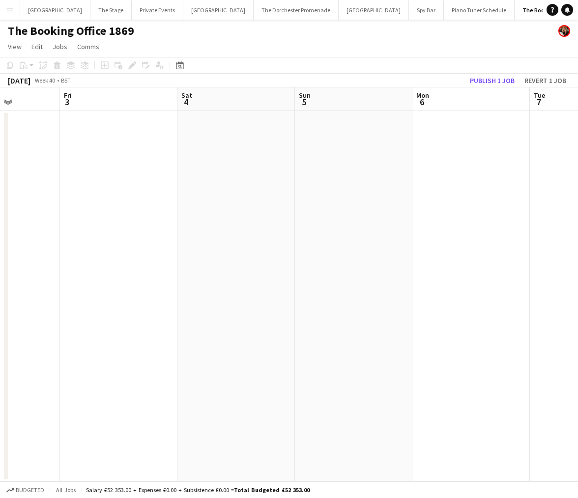
click at [13, 11] on app-icon "Menu" at bounding box center [10, 10] width 8 height 8
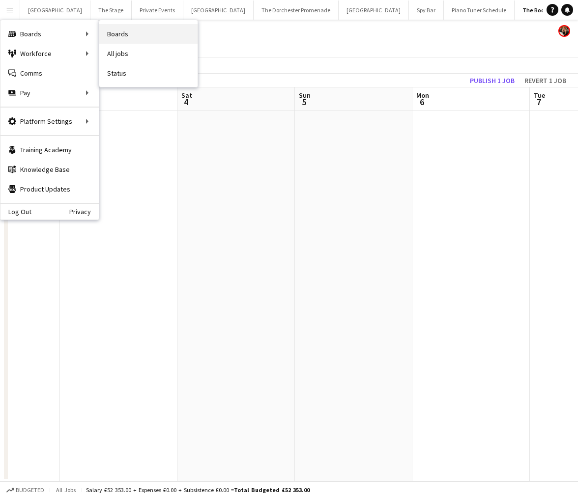
click at [136, 35] on link "Boards" at bounding box center [148, 34] width 98 height 20
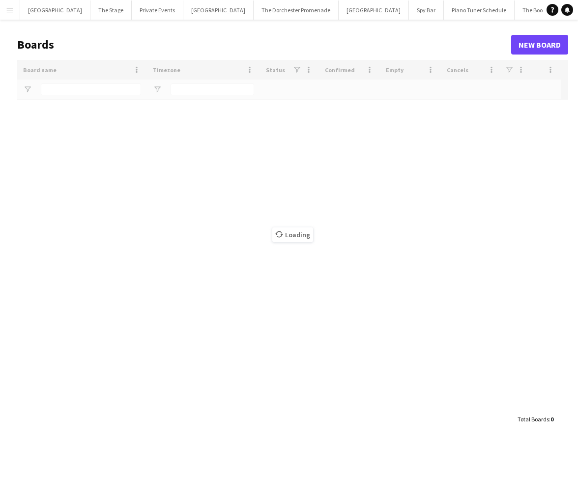
type input "*******"
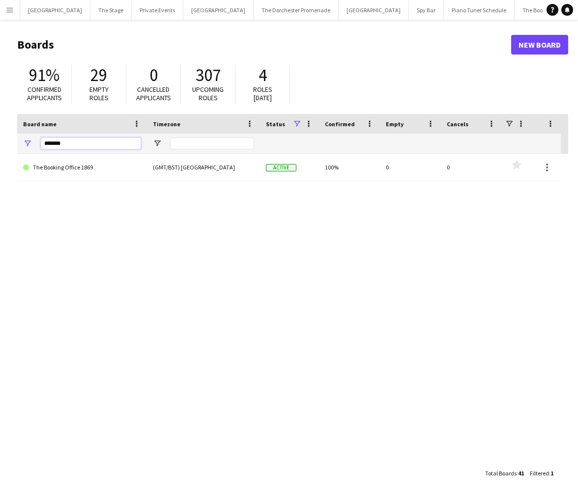
drag, startPoint x: 80, startPoint y: 144, endPoint x: 4, endPoint y: 141, distance: 75.2
click at [4, 141] on main "Boards New Board 91% Confirmed applicants 29 Empty roles 0 Cancelled applicants…" at bounding box center [289, 259] width 578 height 478
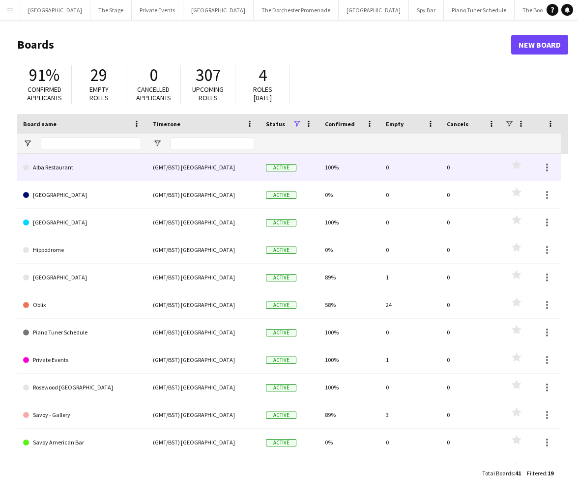
click at [73, 169] on link "Alba Restaurant" at bounding box center [82, 168] width 118 height 28
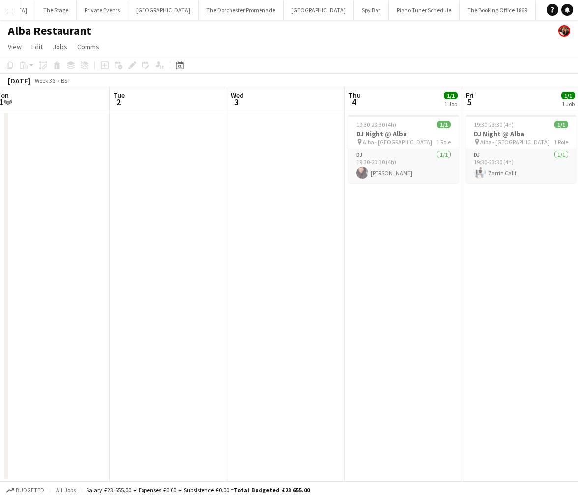
scroll to position [0, 300]
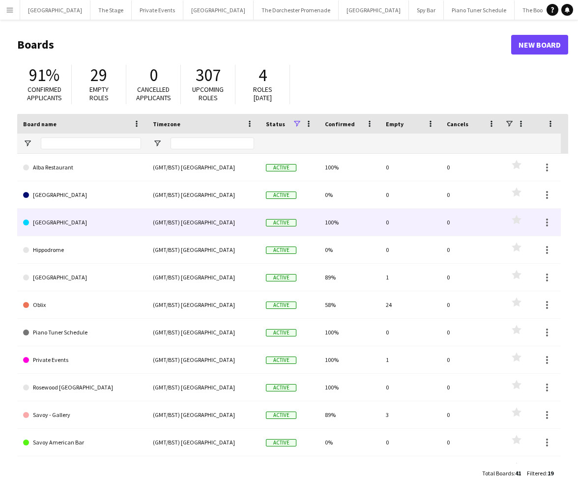
click at [101, 224] on link "[GEOGRAPHIC_DATA]" at bounding box center [82, 223] width 118 height 28
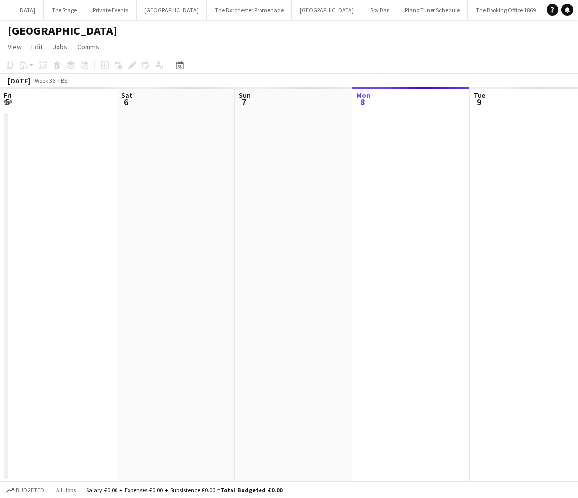
scroll to position [0, 235]
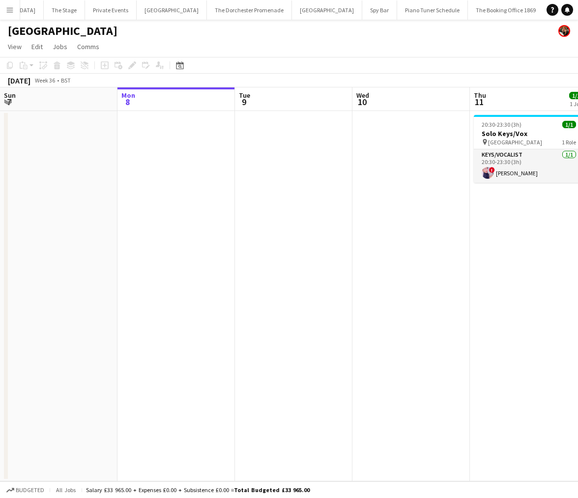
click at [9, 15] on button "Menu" at bounding box center [10, 10] width 20 height 20
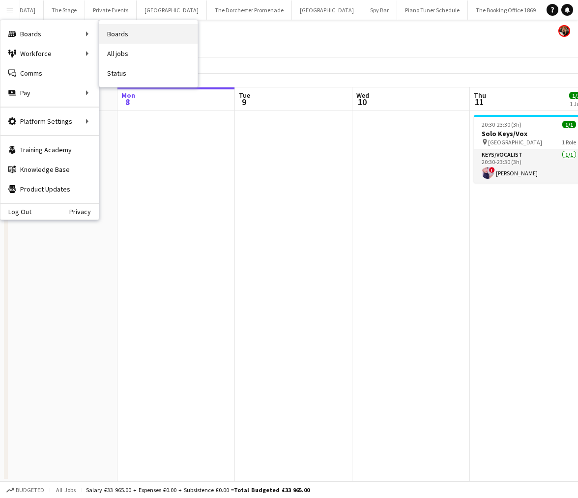
click at [117, 36] on link "Boards" at bounding box center [148, 34] width 98 height 20
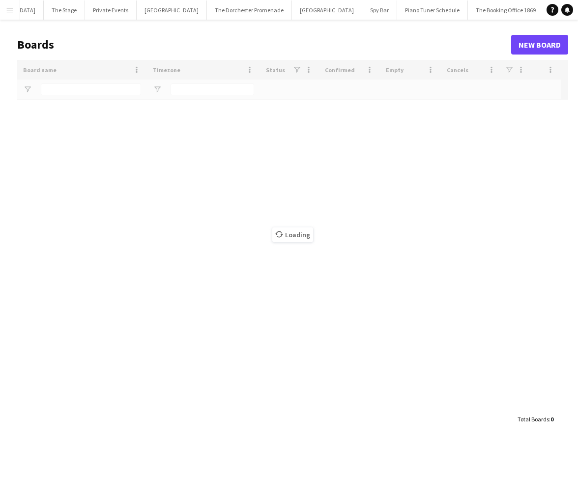
scroll to position [0, 46]
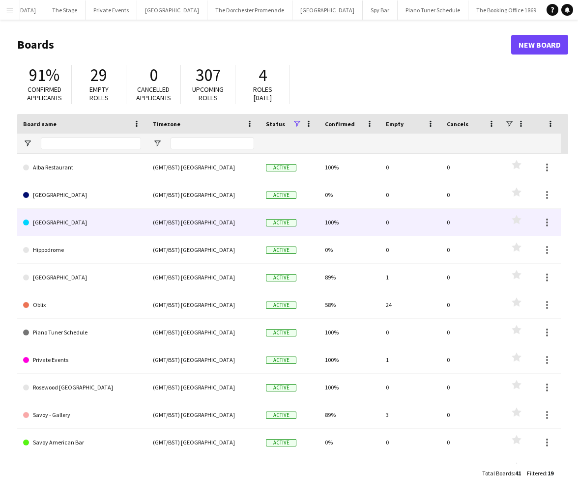
click at [96, 224] on link "[GEOGRAPHIC_DATA]" at bounding box center [82, 223] width 118 height 28
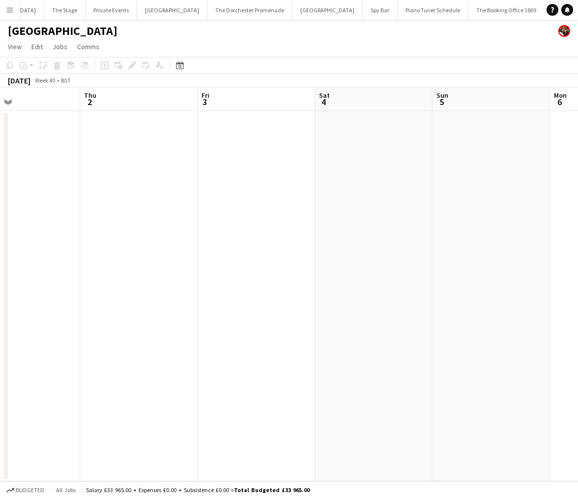
scroll to position [0, 256]
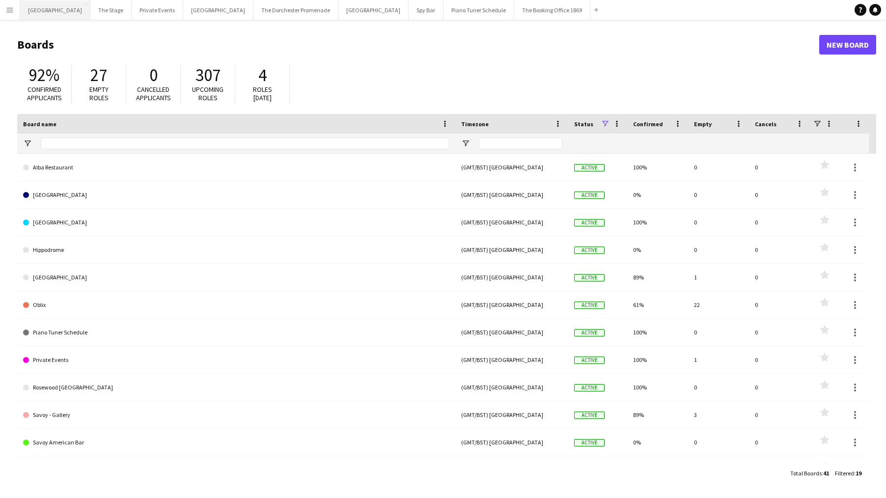
click at [77, 9] on button "Wembley Stadium Close" at bounding box center [55, 9] width 70 height 19
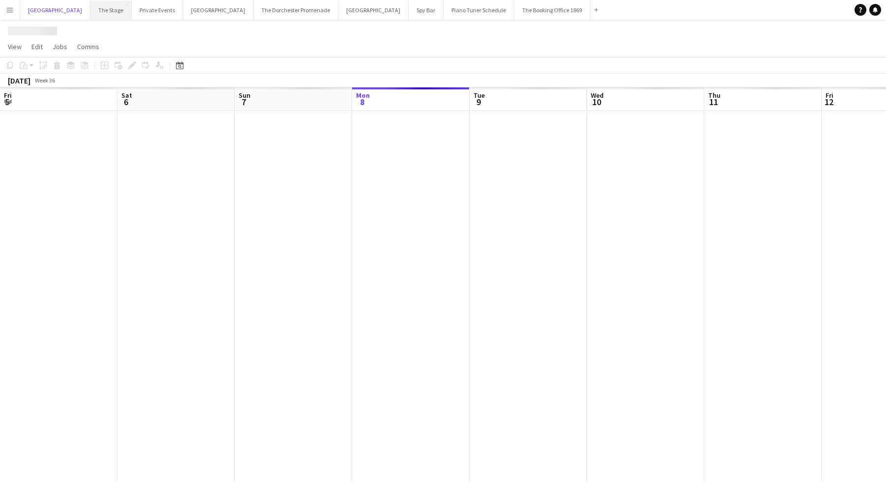
scroll to position [0, 235]
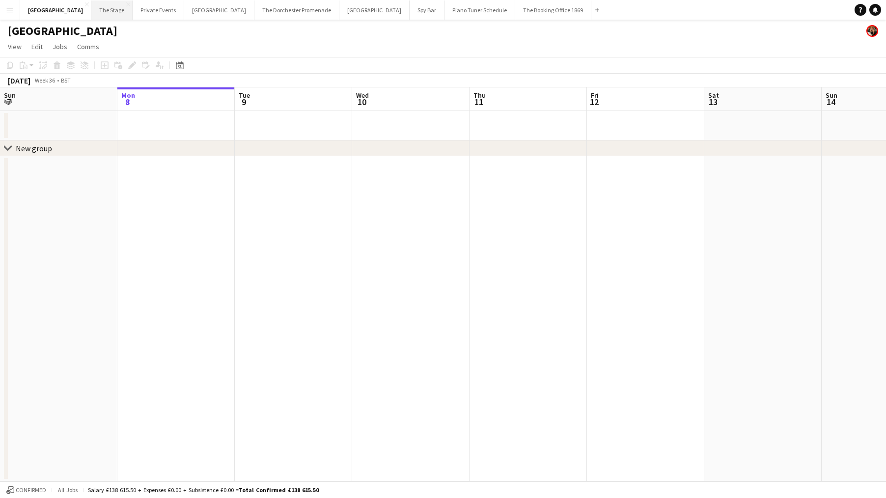
click at [95, 11] on button "The Stage Close" at bounding box center [111, 9] width 41 height 19
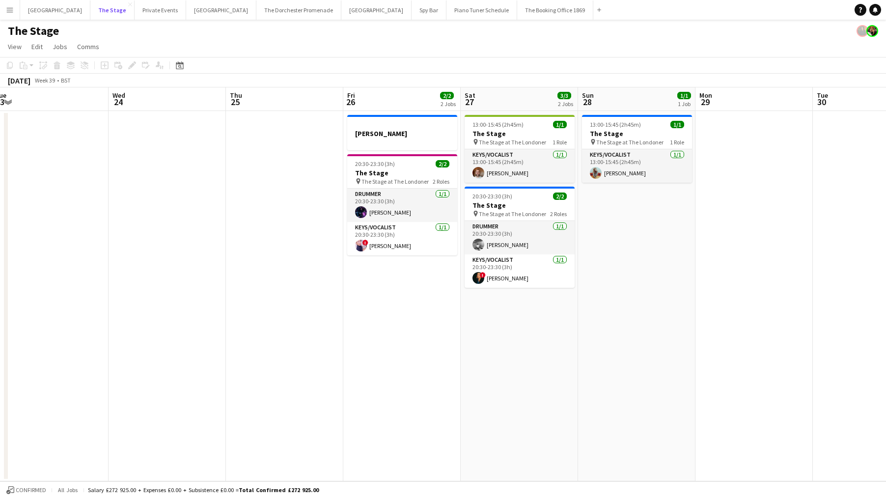
scroll to position [0, 442]
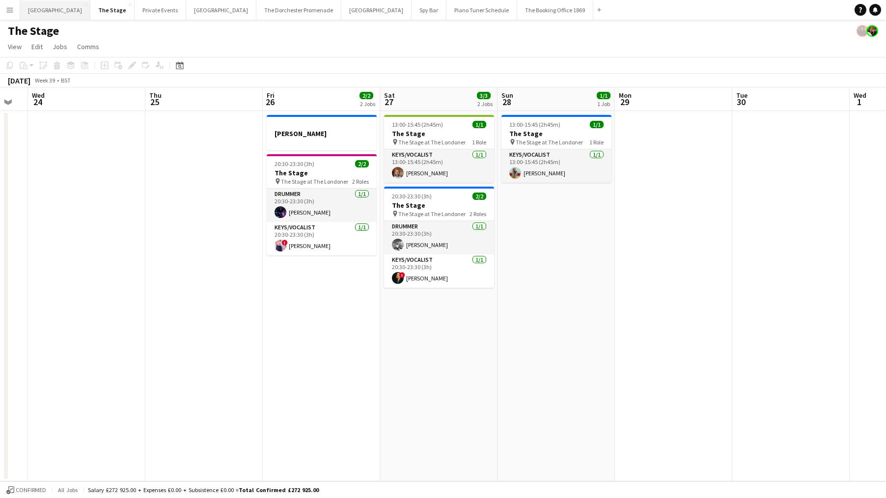
click at [34, 13] on button "Wembley Stadium Close" at bounding box center [55, 9] width 70 height 19
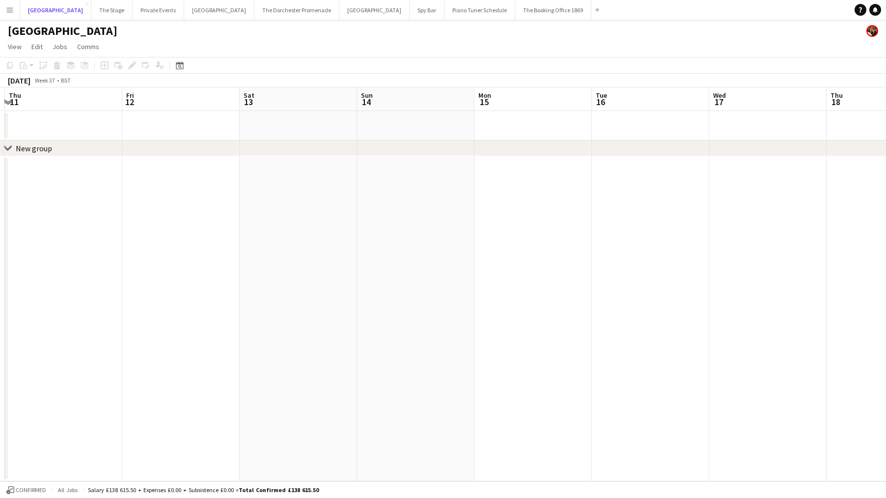
scroll to position [0, 348]
click at [96, 16] on button "The Stage Close" at bounding box center [111, 9] width 41 height 19
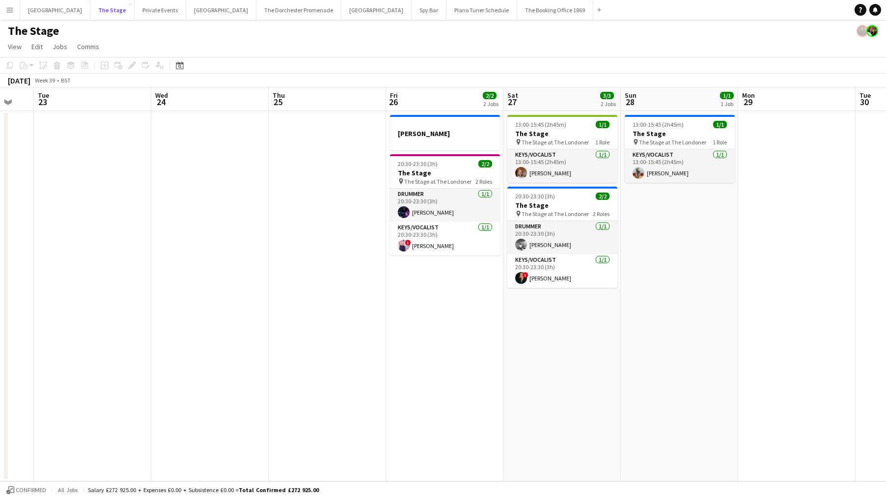
scroll to position [0, 234]
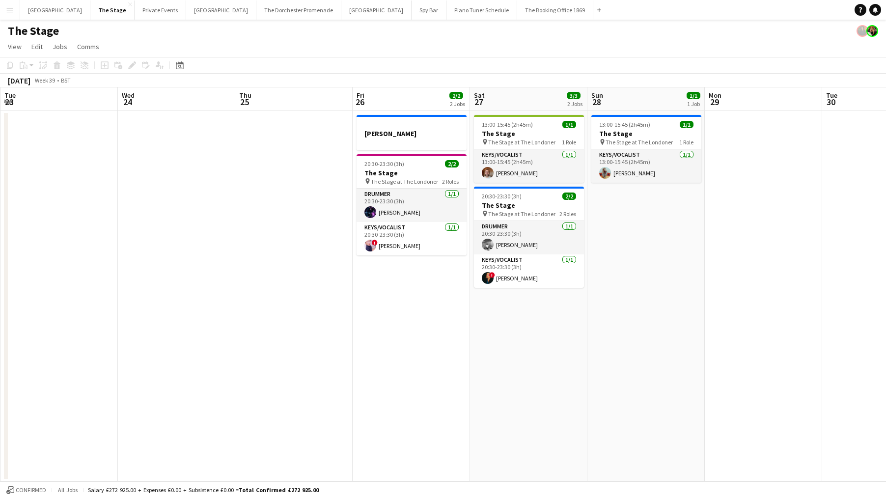
click at [6, 8] on app-icon "Menu" at bounding box center [10, 10] width 8 height 8
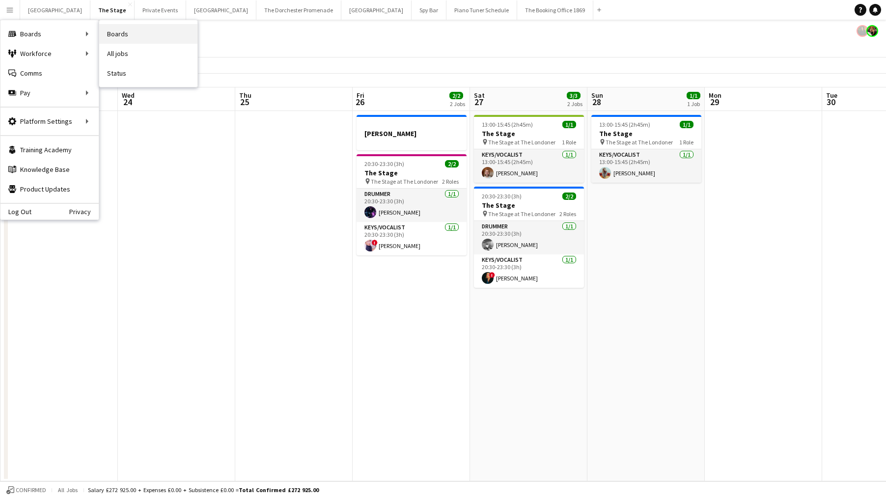
click at [127, 33] on link "Boards" at bounding box center [148, 34] width 98 height 20
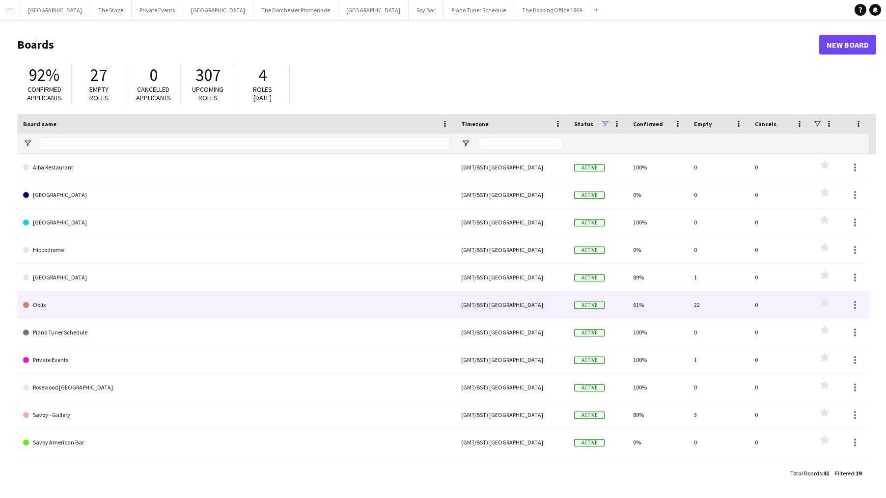
click at [154, 309] on link "Oblix" at bounding box center [236, 305] width 426 height 28
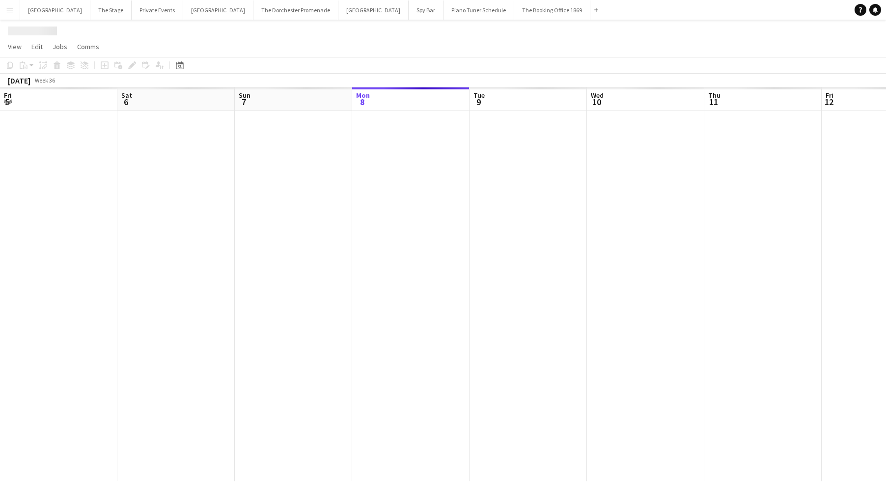
scroll to position [0, 235]
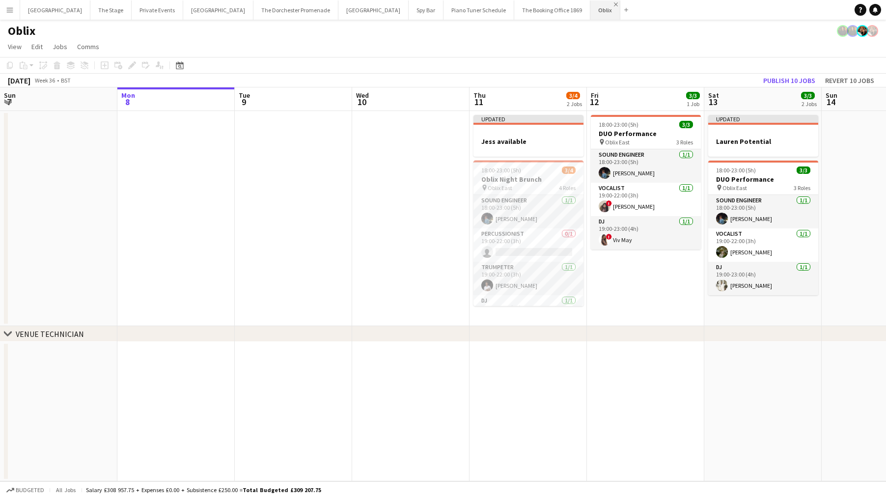
click at [583, 4] on app-icon "Close" at bounding box center [616, 4] width 4 height 4
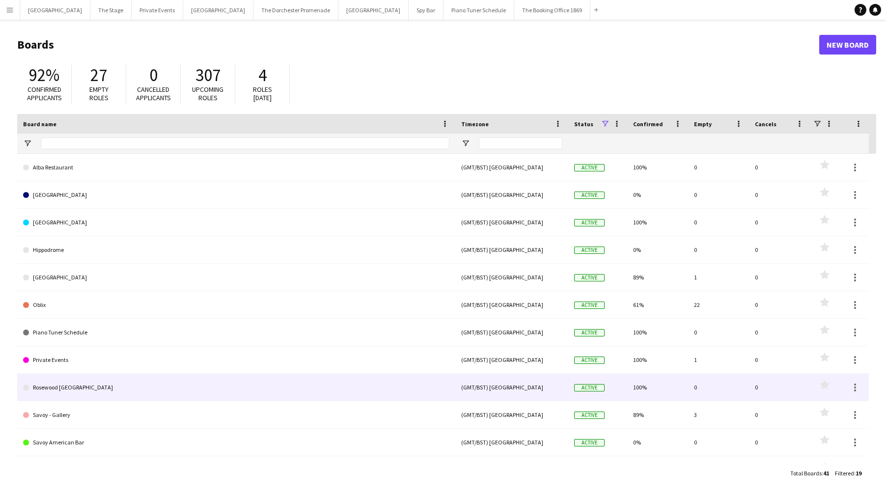
click at [204, 384] on link "Rosewood [GEOGRAPHIC_DATA]" at bounding box center [236, 388] width 426 height 28
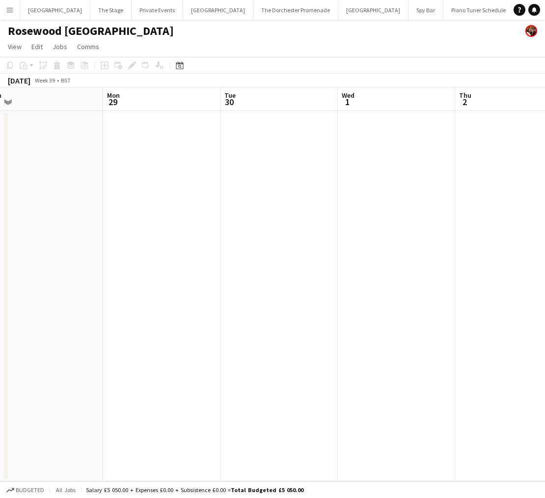
scroll to position [0, 94]
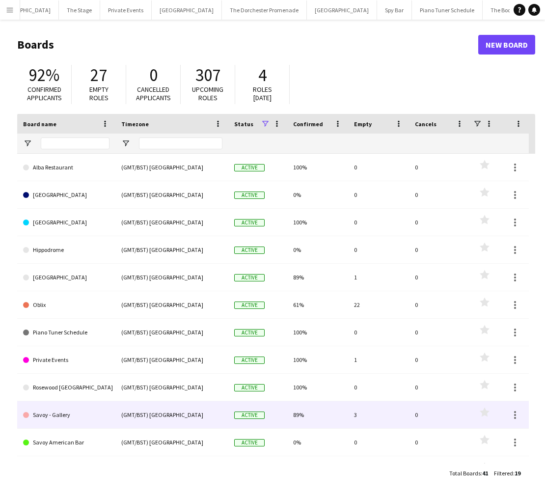
click at [82, 416] on link "Savoy - Gallery" at bounding box center [66, 415] width 86 height 28
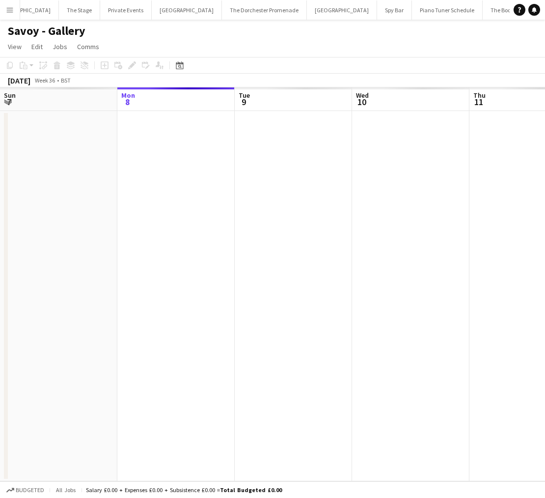
scroll to position [0, 85]
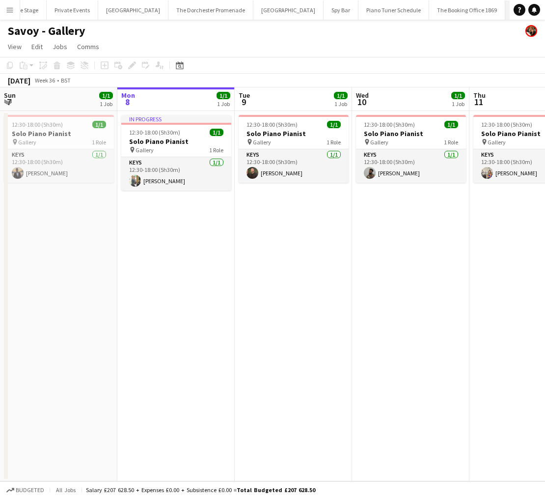
click at [553, 2] on app-icon "Close" at bounding box center [555, 4] width 4 height 4
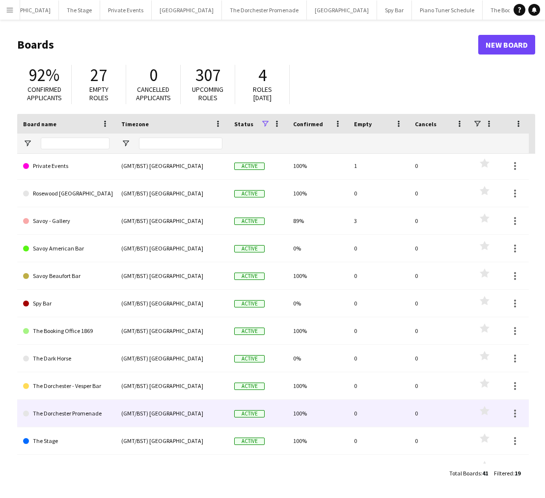
scroll to position [204, 0]
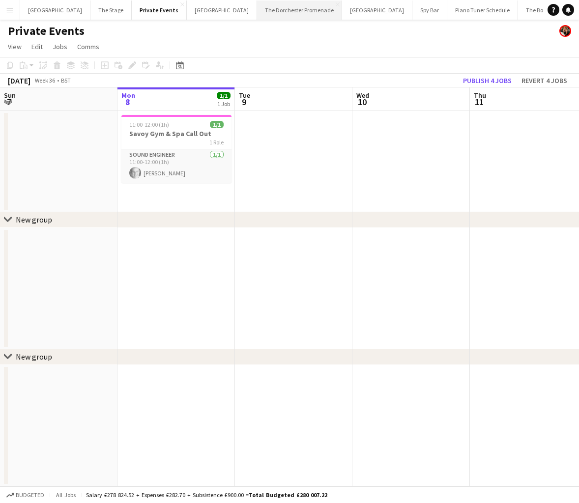
click at [263, 8] on button "The Dorchester Promenade Close" at bounding box center [299, 9] width 85 height 19
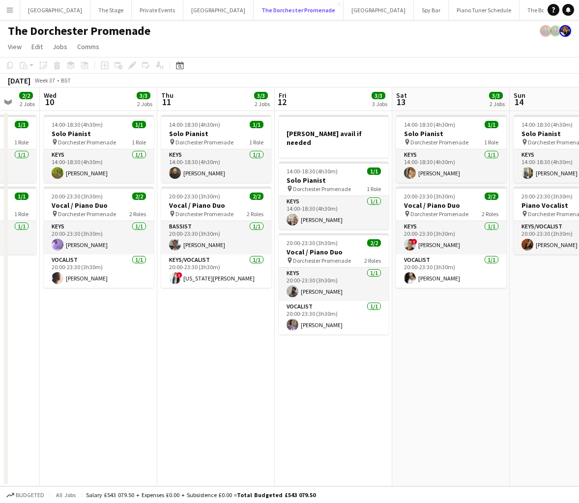
scroll to position [0, 324]
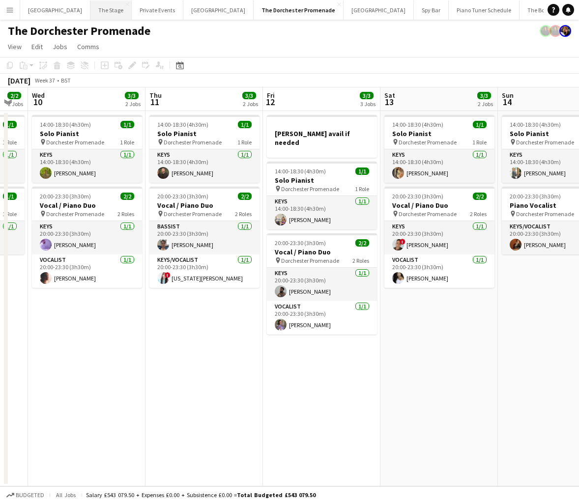
click at [102, 12] on button "The Stage Close" at bounding box center [110, 9] width 41 height 19
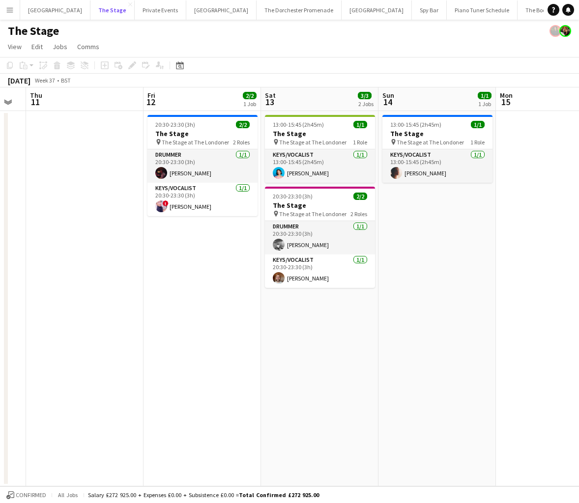
scroll to position [0, 349]
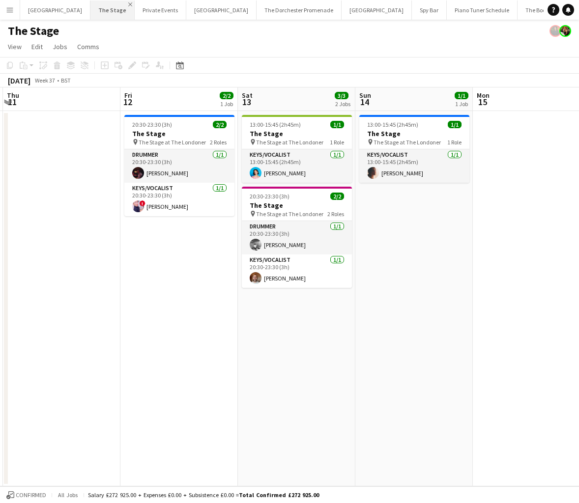
click at [128, 5] on app-icon "Close" at bounding box center [130, 4] width 4 height 4
